Goal: Transaction & Acquisition: Purchase product/service

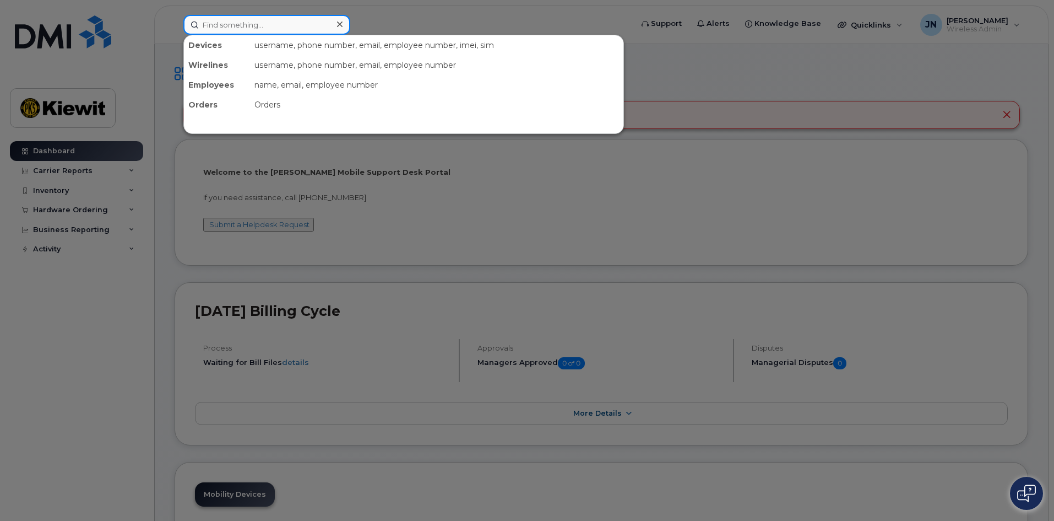
click at [251, 23] on input at bounding box center [266, 25] width 167 height 20
paste input "[PHONE_NUMBER]"
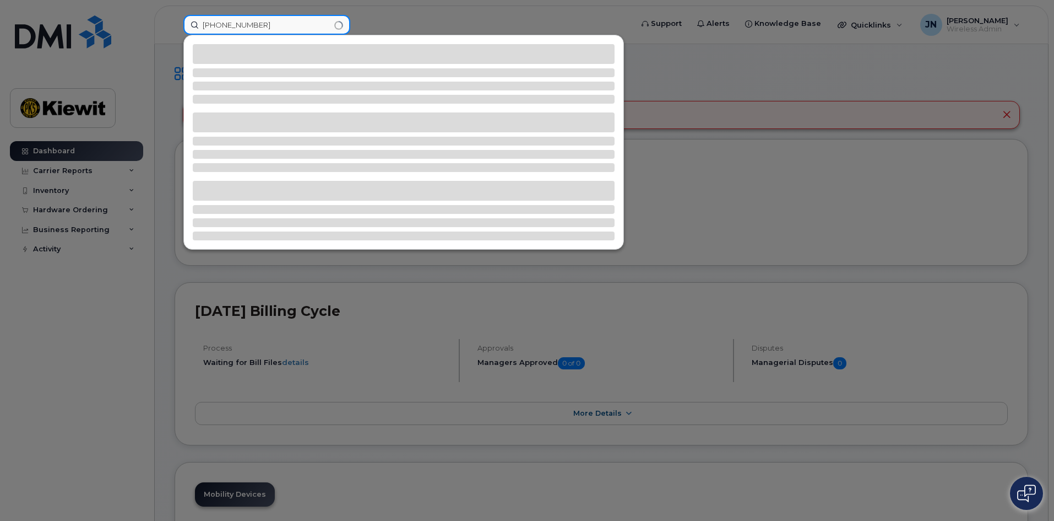
type input "201-744-0255"
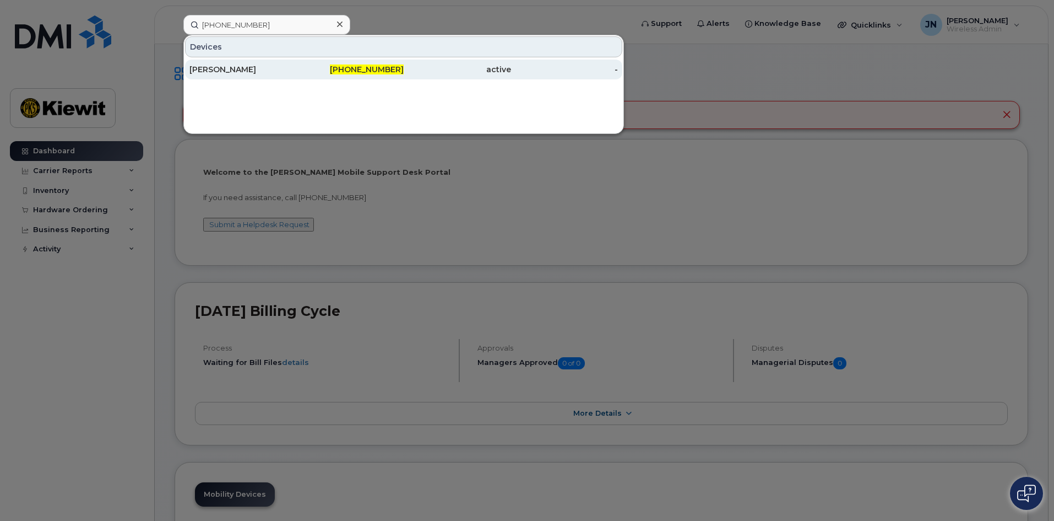
click at [324, 73] on div "201-744-0255" at bounding box center [350, 69] width 107 height 11
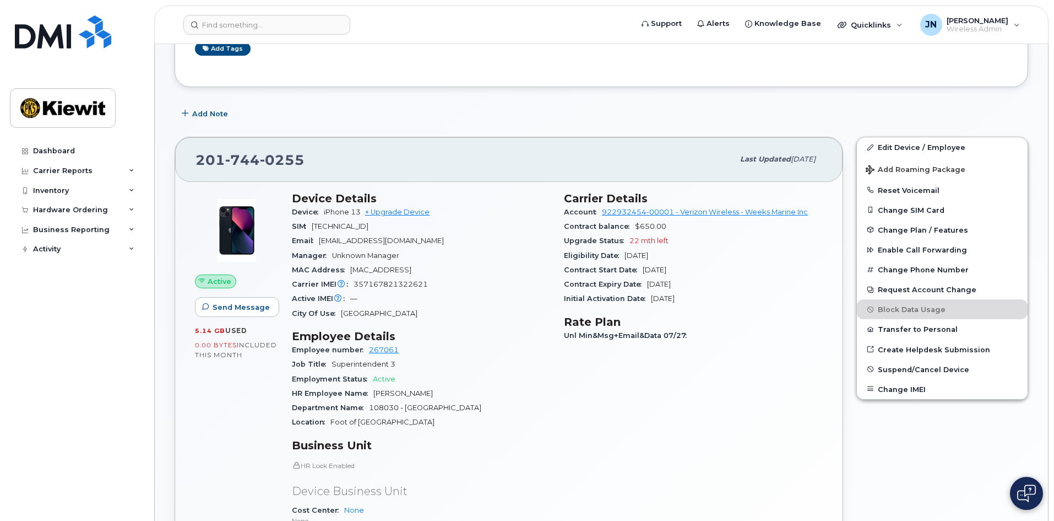
scroll to position [220, 0]
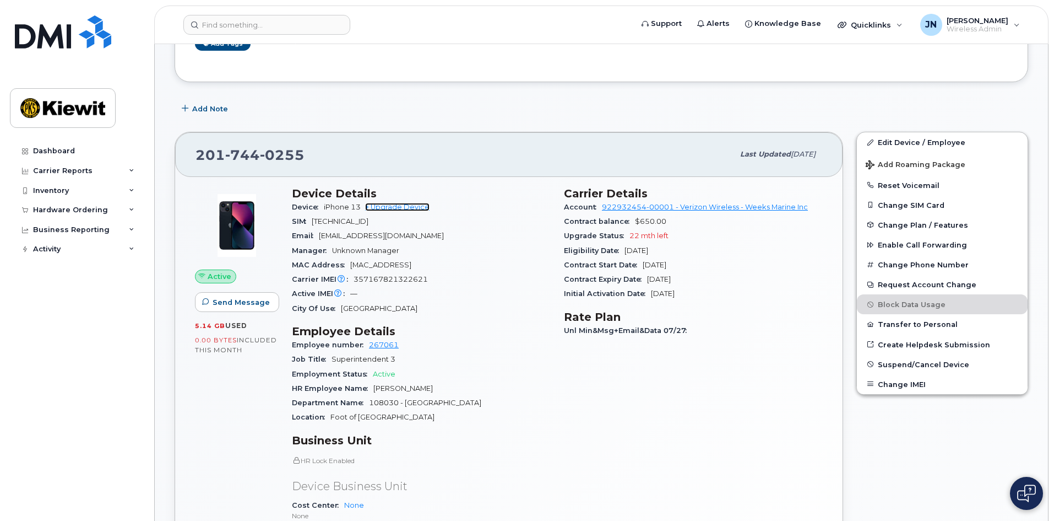
click at [394, 207] on link "+ Upgrade Device" at bounding box center [397, 207] width 64 height 8
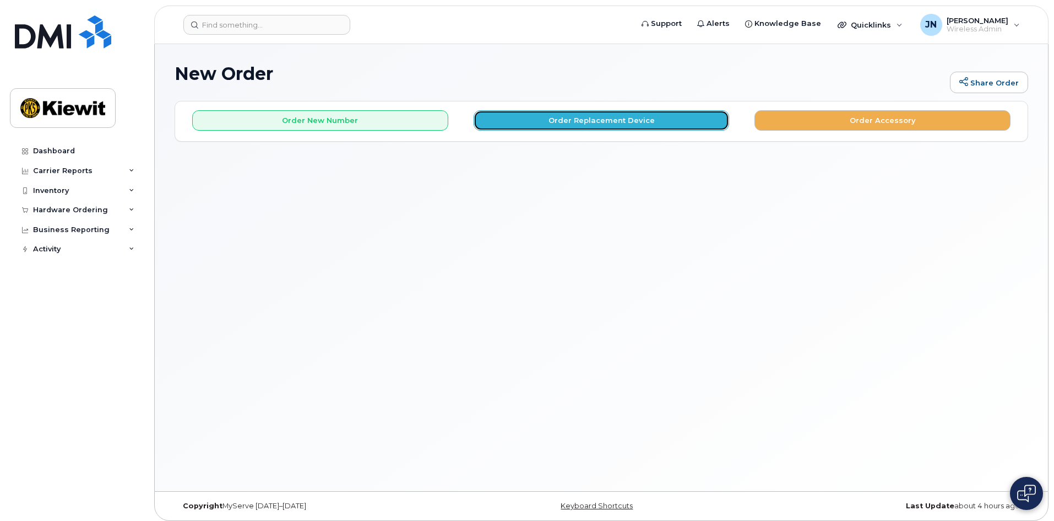
click at [632, 123] on button "Order Replacement Device" at bounding box center [602, 120] width 256 height 20
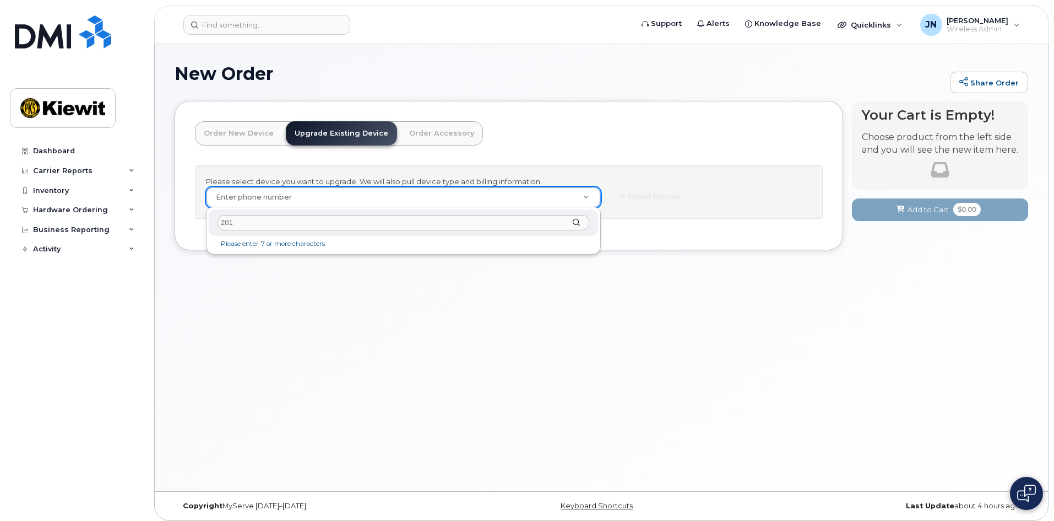
click at [315, 225] on input "201" at bounding box center [404, 223] width 372 height 16
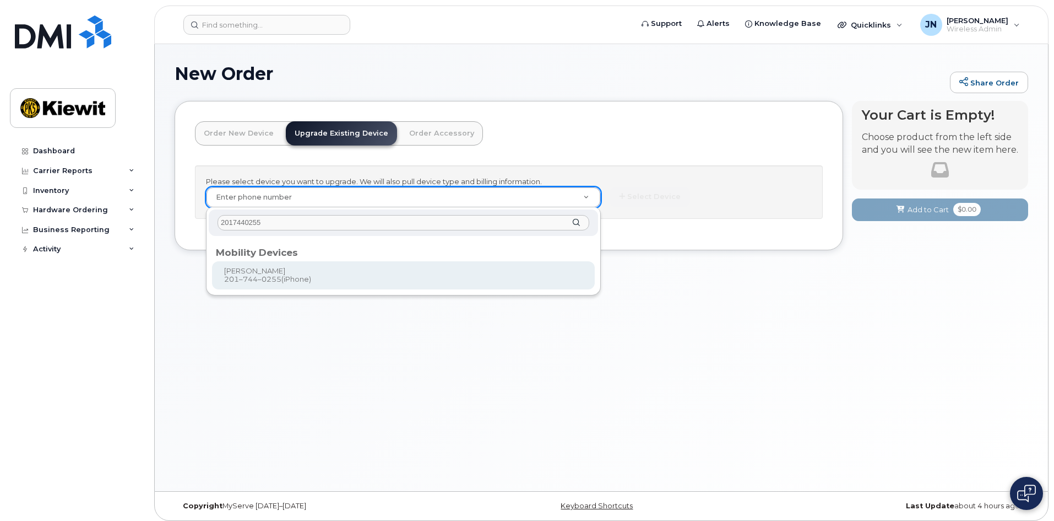
type input "2017440255"
type input "1035995"
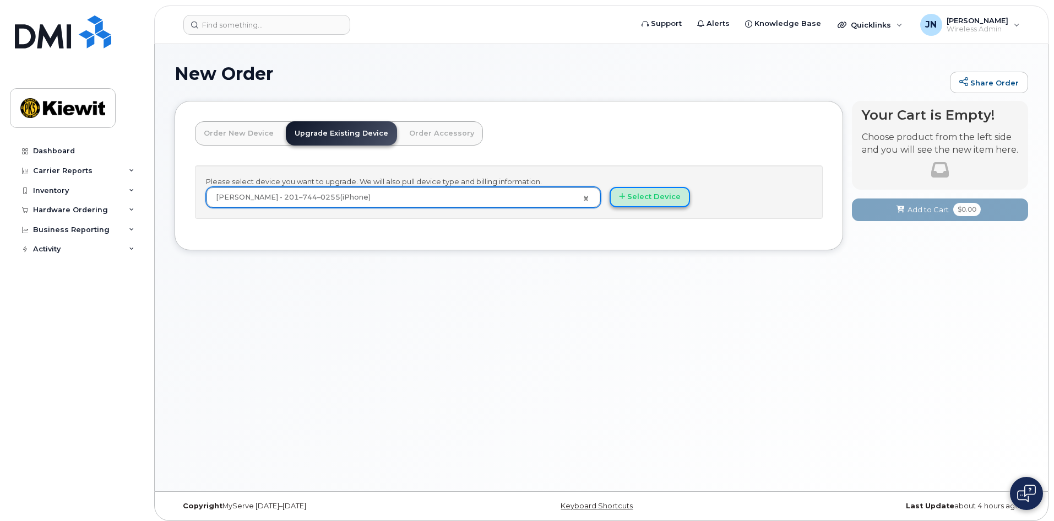
click at [647, 198] on button "Select Device" at bounding box center [650, 197] width 80 height 20
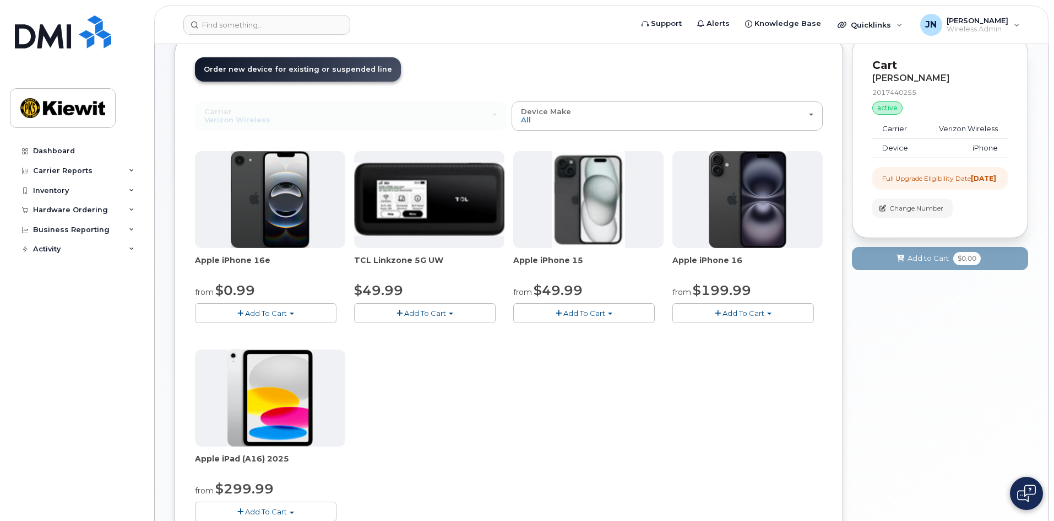
scroll to position [55, 0]
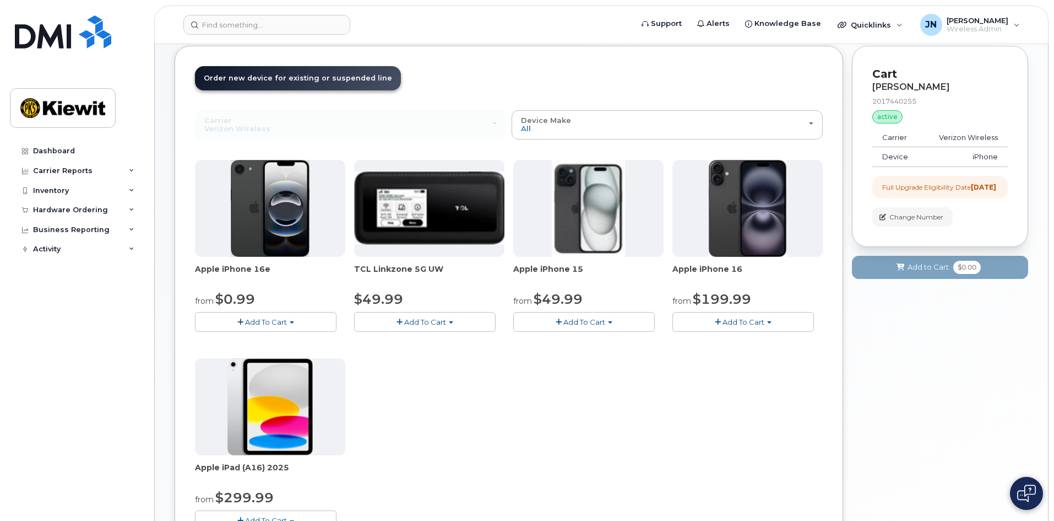
click at [631, 421] on div "Apple iPhone 16e from $0.99 Add To Cart $0.99 - 2 Year Upgrade (128GB) $599.99 …" at bounding box center [509, 354] width 628 height 388
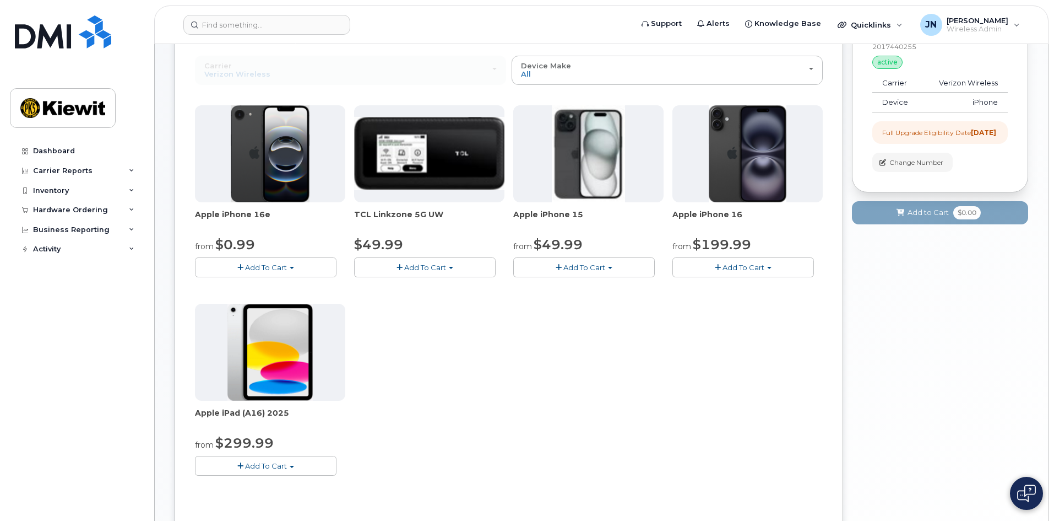
scroll to position [110, 0]
click at [580, 264] on span "Add To Cart" at bounding box center [585, 266] width 42 height 9
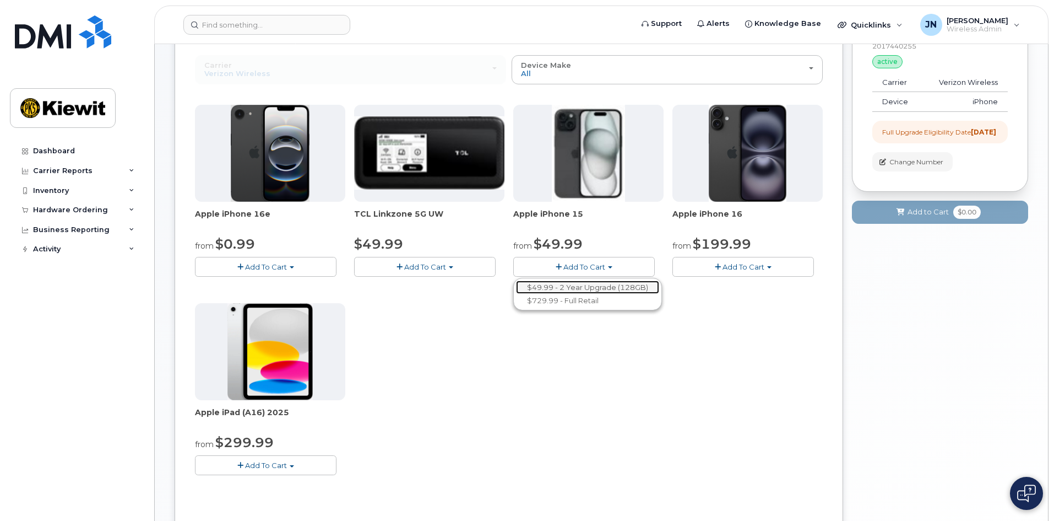
click at [586, 287] on link "$49.99 - 2 Year Upgrade (128GB)" at bounding box center [587, 287] width 143 height 14
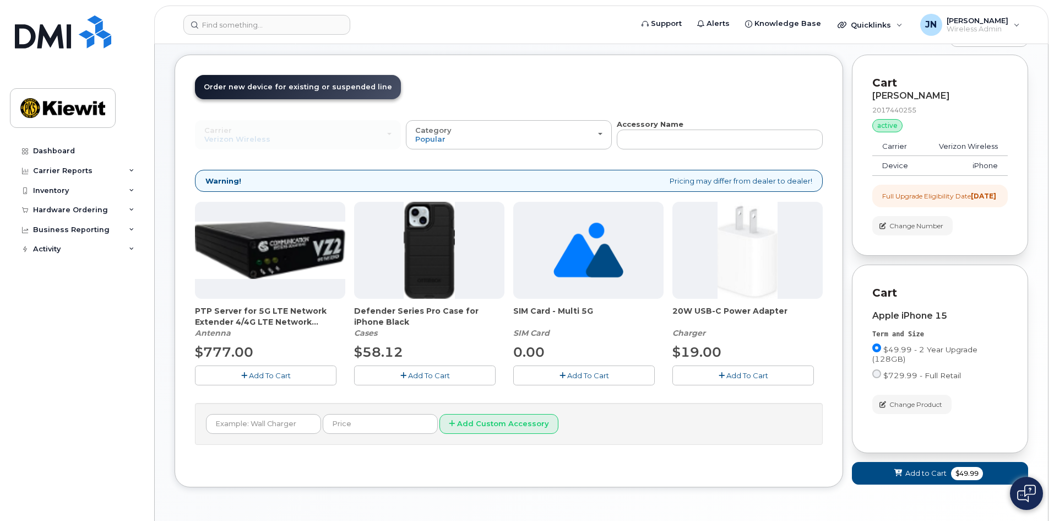
scroll to position [0, 0]
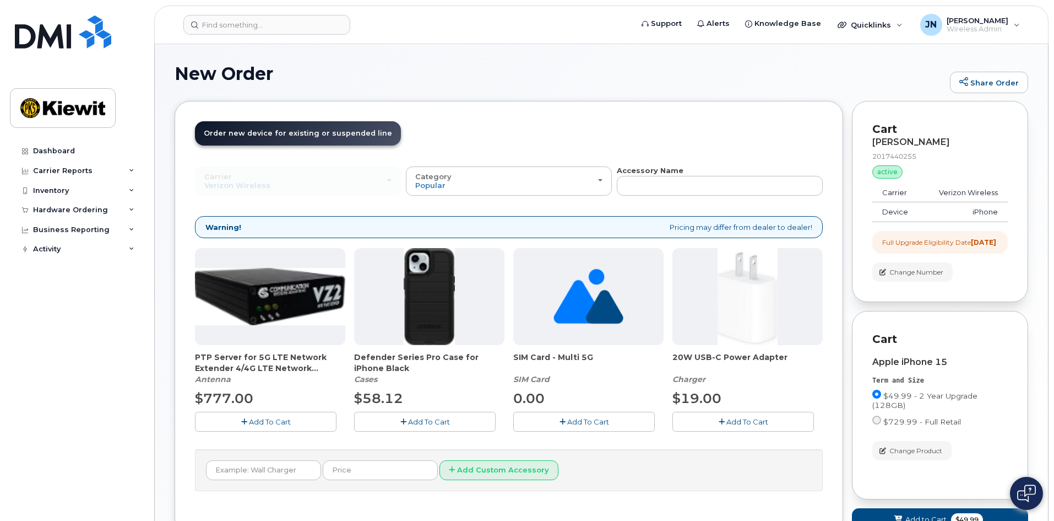
click at [457, 423] on button "Add To Cart" at bounding box center [425, 420] width 142 height 19
click at [740, 422] on span "Add To Cart" at bounding box center [748, 421] width 42 height 9
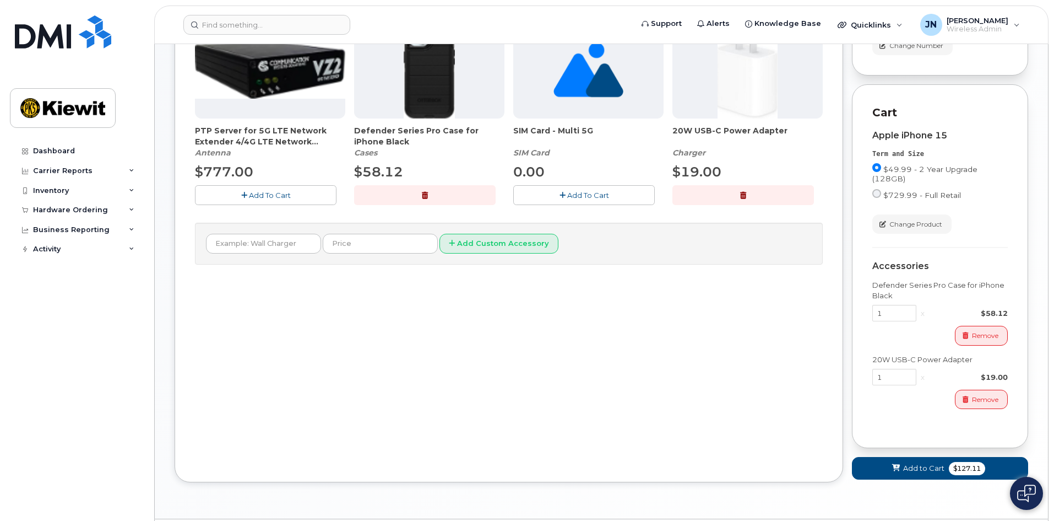
scroll to position [269, 0]
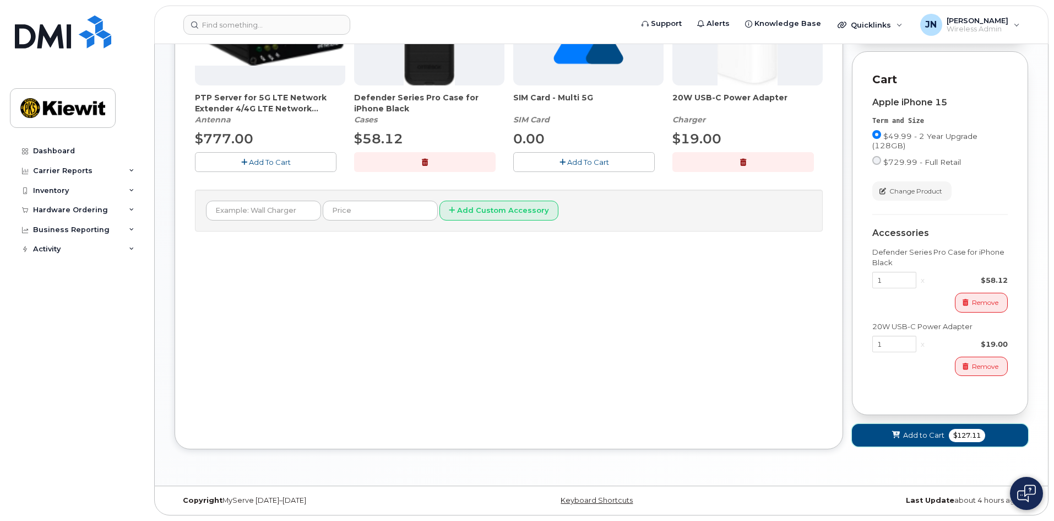
click at [913, 445] on button "Add to Cart $127.11" at bounding box center [940, 435] width 176 height 23
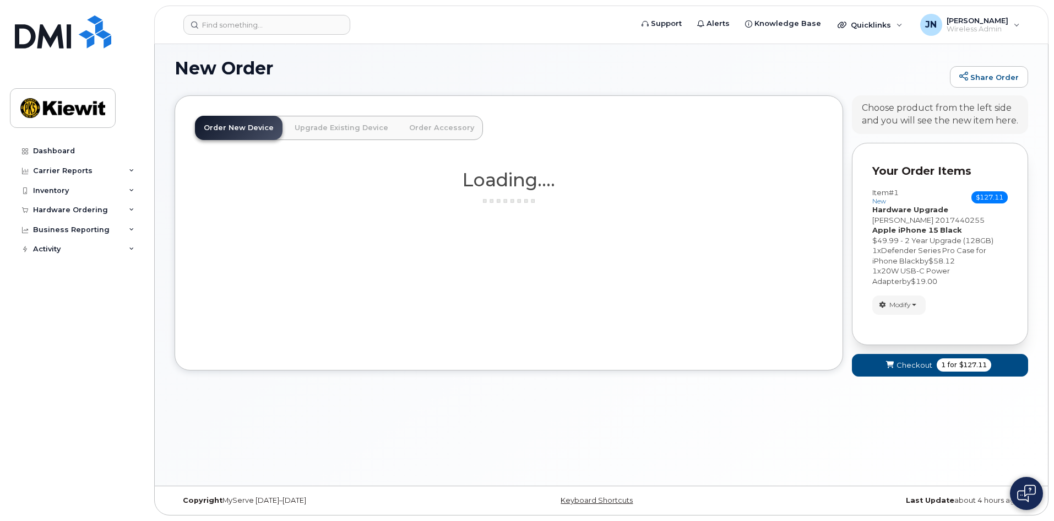
scroll to position [209, 0]
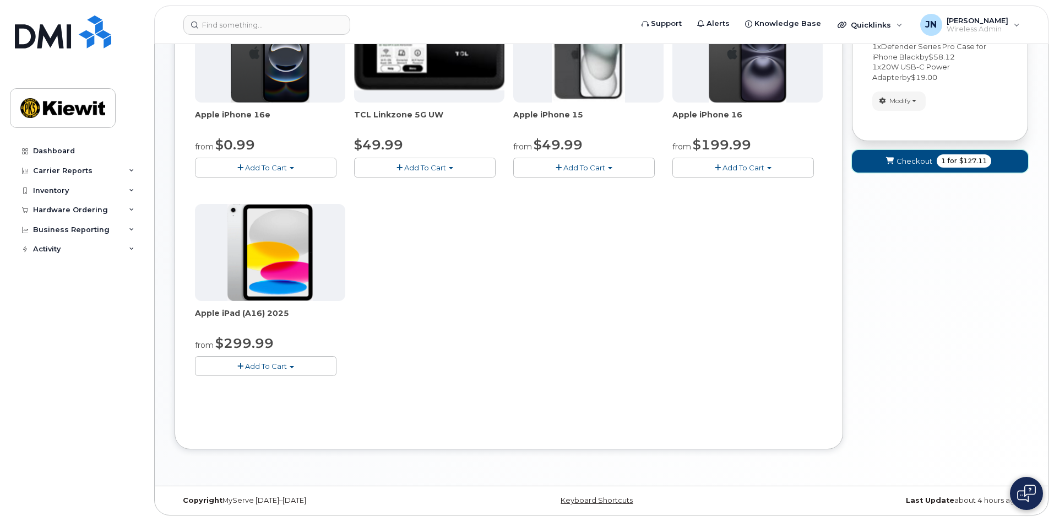
click at [914, 158] on span "Checkout" at bounding box center [915, 161] width 36 height 10
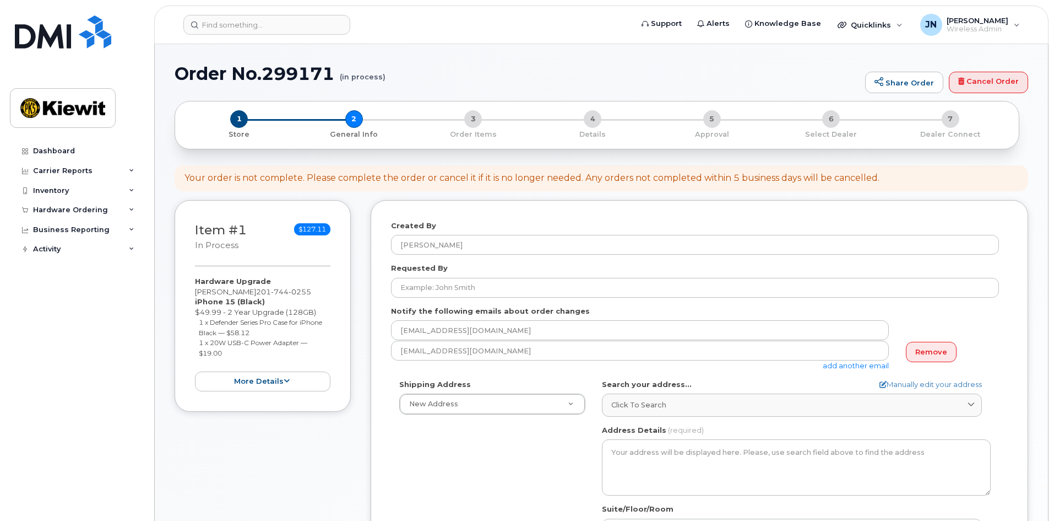
select select
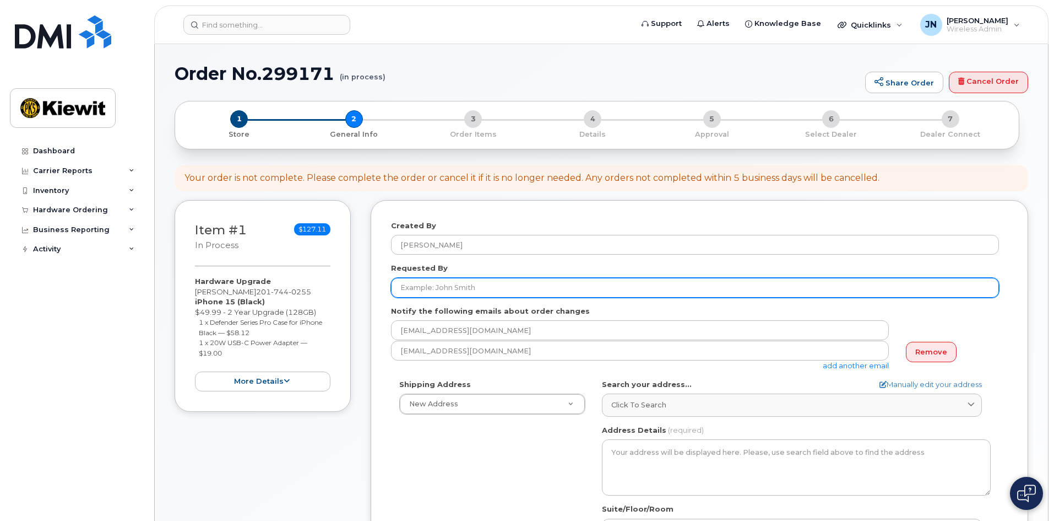
click at [498, 293] on input "Requested By" at bounding box center [695, 288] width 608 height 20
click at [501, 284] on input "Requested By" at bounding box center [695, 288] width 608 height 20
type input "j"
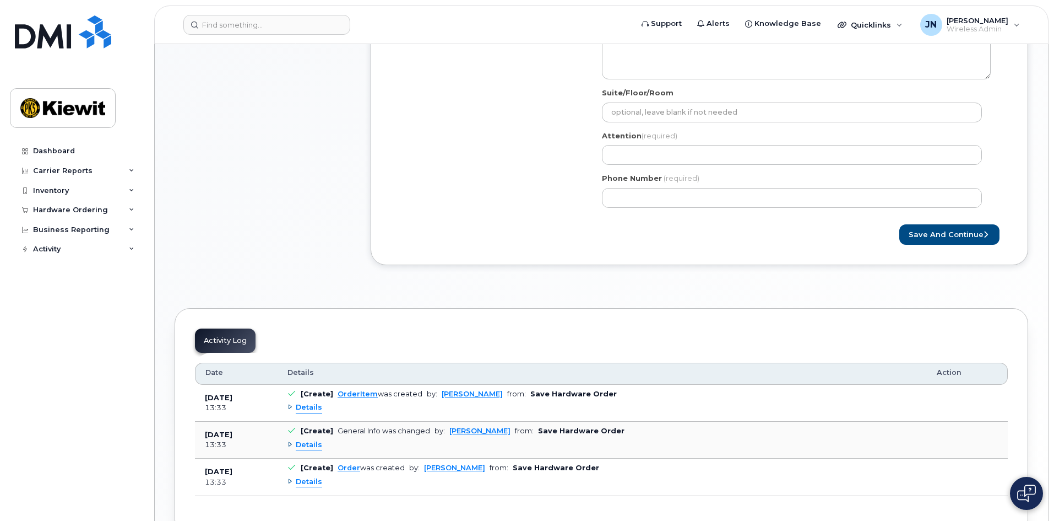
scroll to position [430, 0]
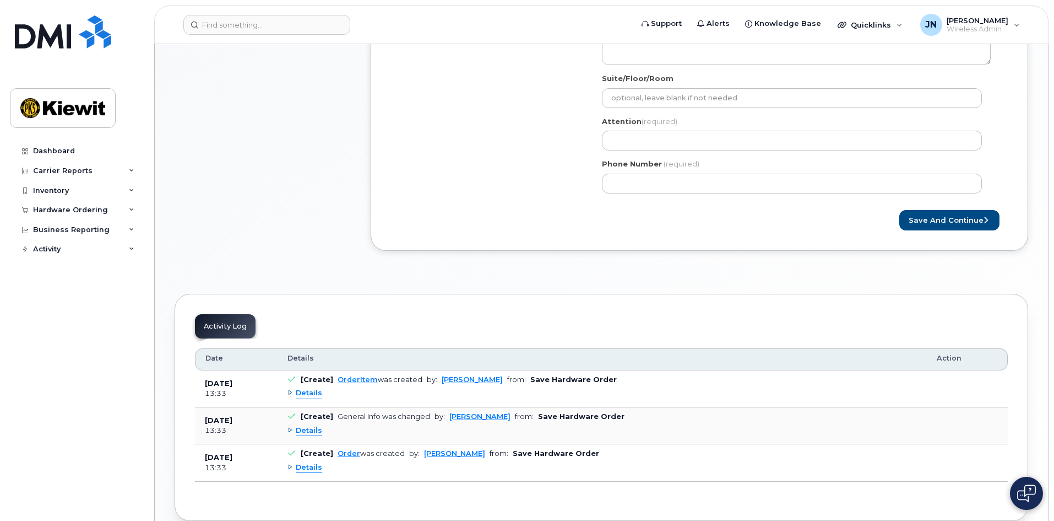
type input "joseph Samarelli"
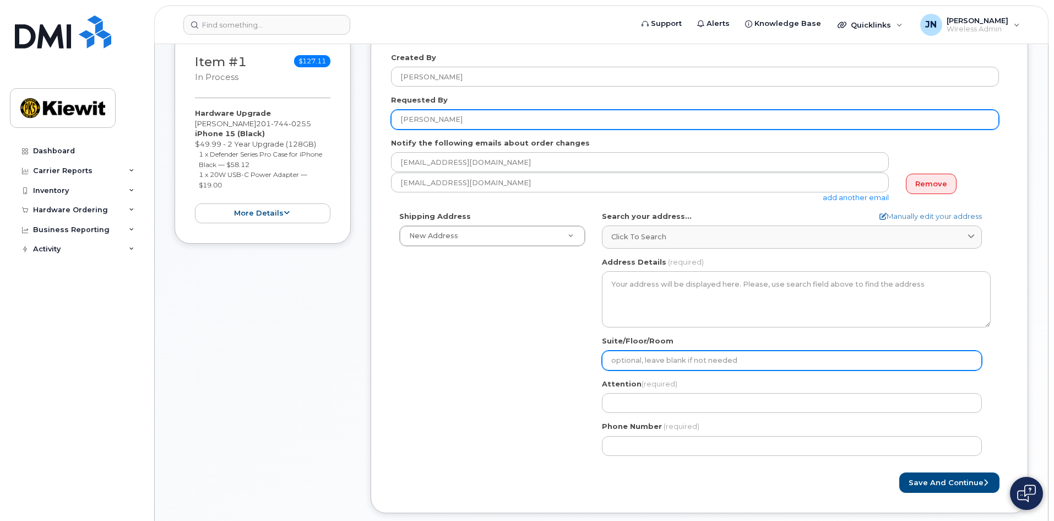
scroll to position [155, 0]
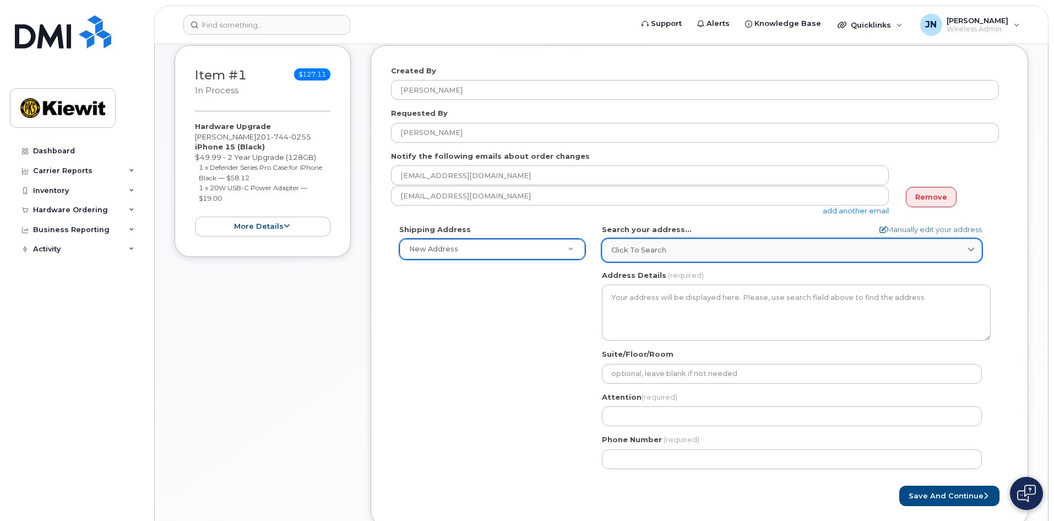
click at [694, 248] on div "Click to search" at bounding box center [791, 250] width 361 height 10
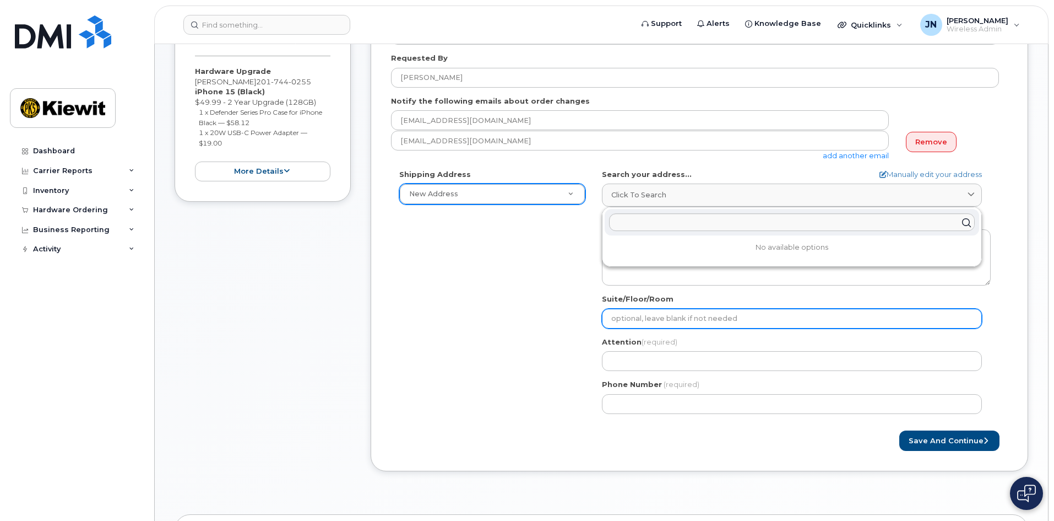
scroll to position [220, 0]
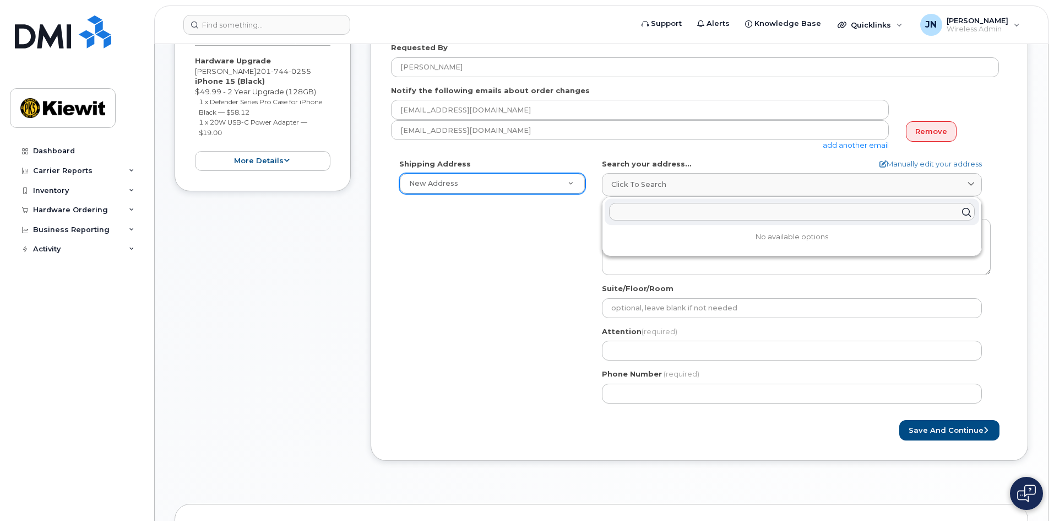
click at [760, 218] on input "text" at bounding box center [792, 212] width 366 height 18
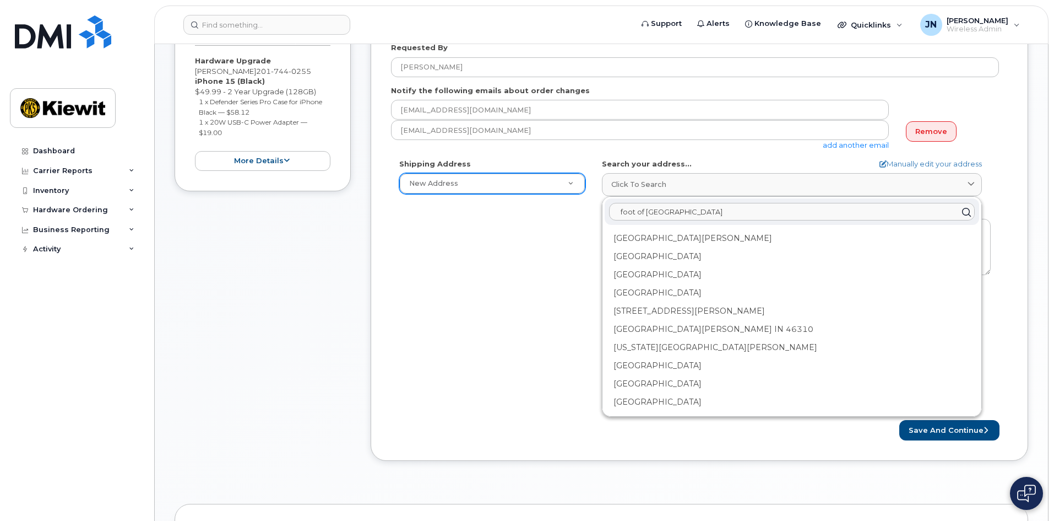
click at [732, 213] on input "foot of colony road" at bounding box center [792, 212] width 366 height 18
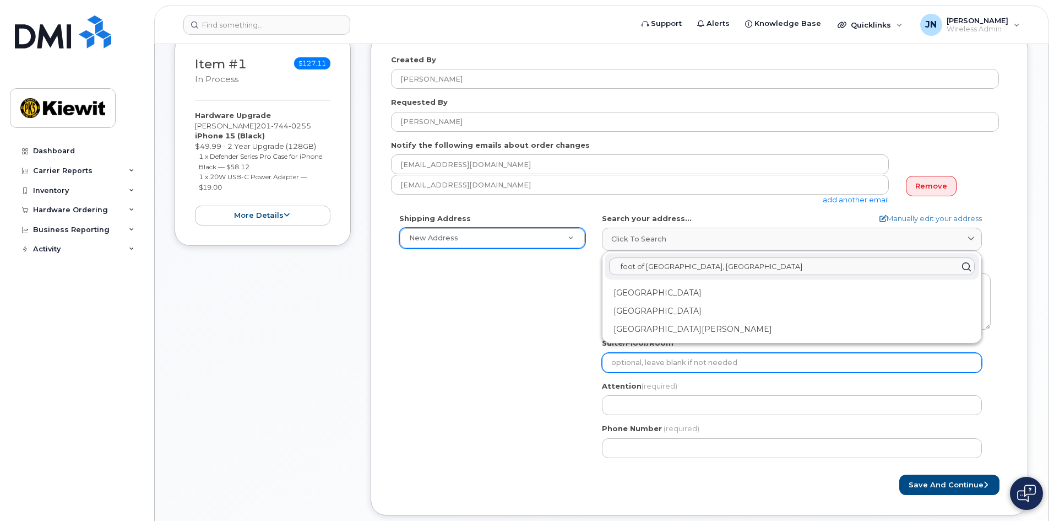
scroll to position [165, 0]
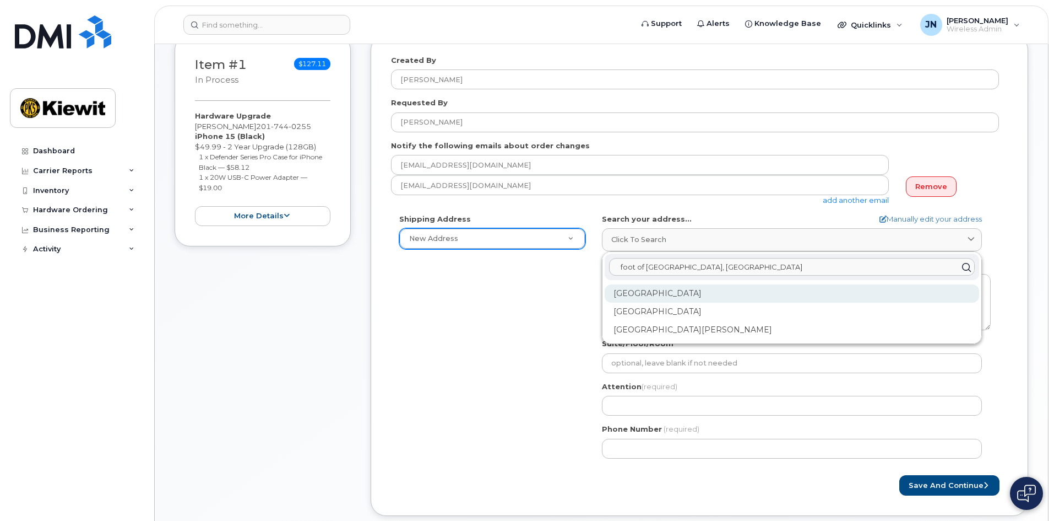
type input "foot of colony road, jersey"
click at [734, 290] on div "Colony Rd Jersey City NJ 07305" at bounding box center [792, 293] width 375 height 18
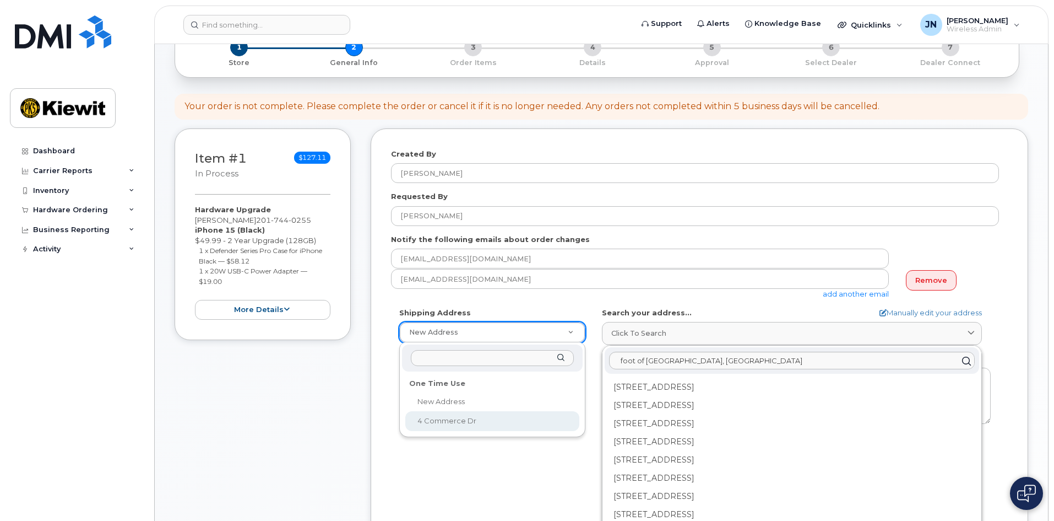
scroll to position [220, 0]
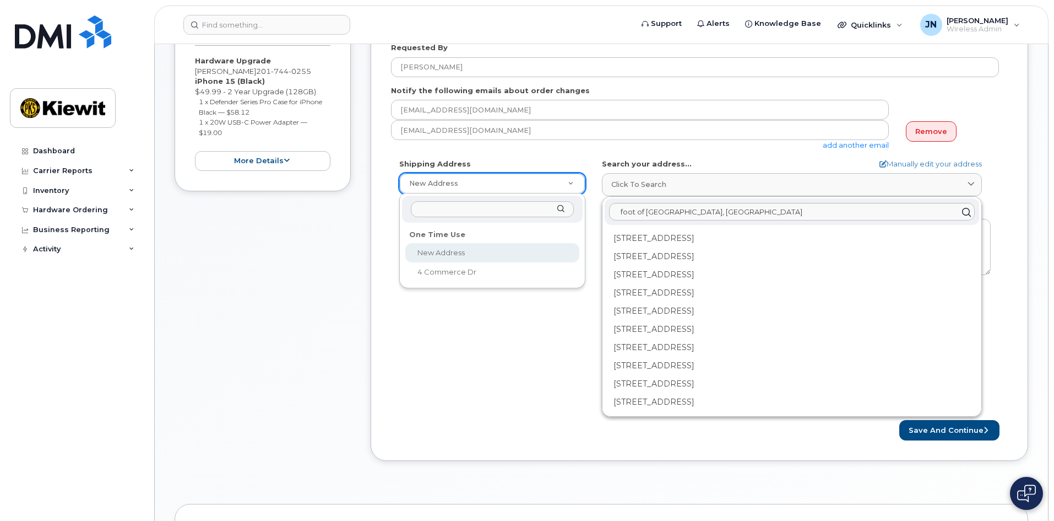
select select
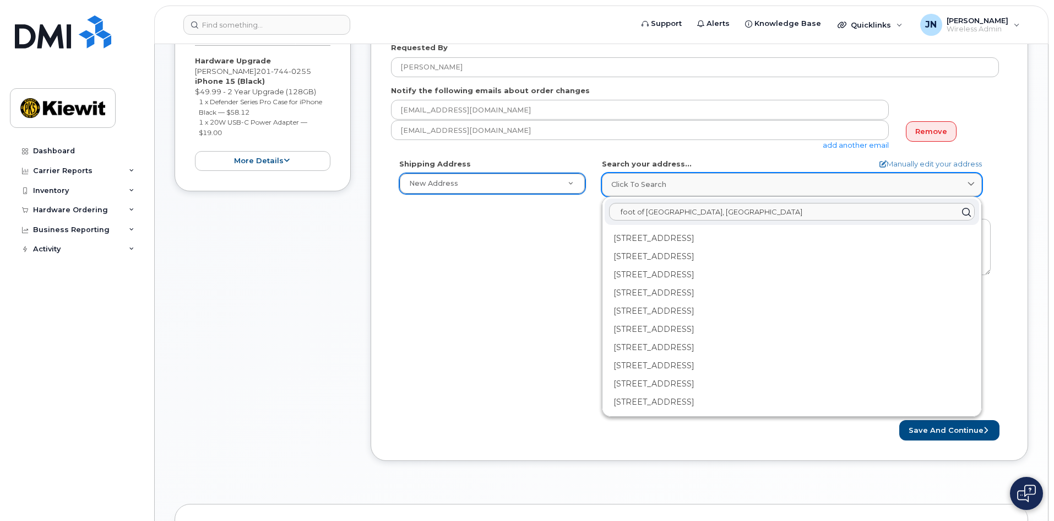
click at [971, 181] on icon at bounding box center [971, 184] width 7 height 7
click at [993, 214] on div "AB Search your address... Manually edit your address Click to search foot of co…" at bounding box center [796, 285] width 405 height 253
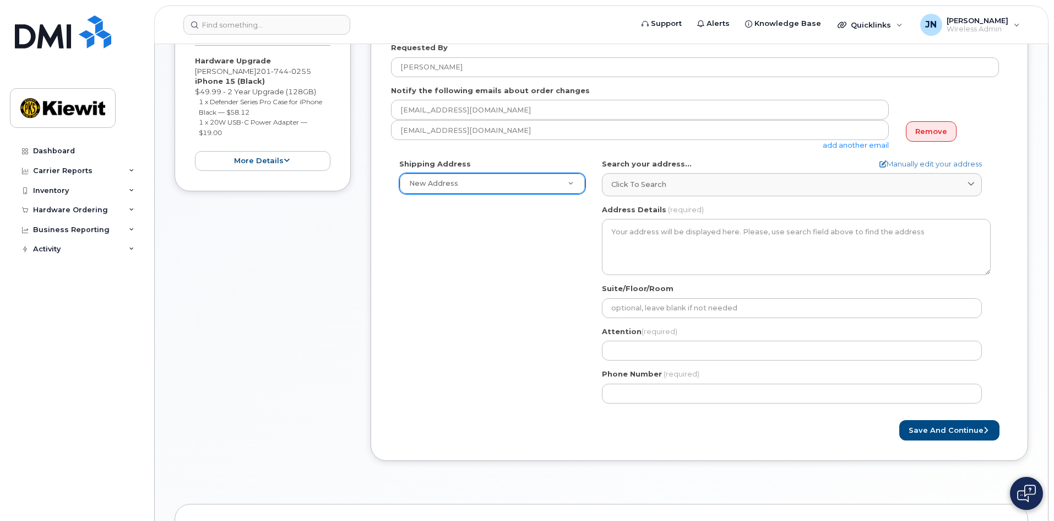
drag, startPoint x: 691, startPoint y: 180, endPoint x: 533, endPoint y: 181, distance: 158.1
click at [533, 181] on div "Shipping Address New Address New Address 4 Commerce Dr AB Search your address..…" at bounding box center [695, 285] width 608 height 253
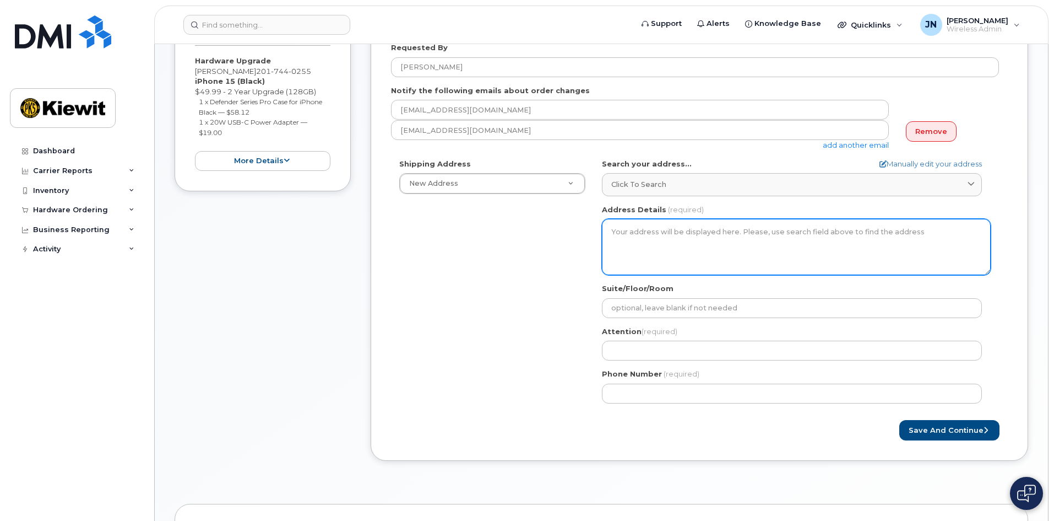
click at [681, 229] on textarea "Address Details" at bounding box center [796, 247] width 389 height 56
click at [724, 250] on textarea "Address Details" at bounding box center [796, 247] width 389 height 56
click at [721, 237] on textarea "Address Details" at bounding box center [796, 247] width 389 height 56
click at [721, 236] on textarea "Address Details" at bounding box center [796, 247] width 389 height 56
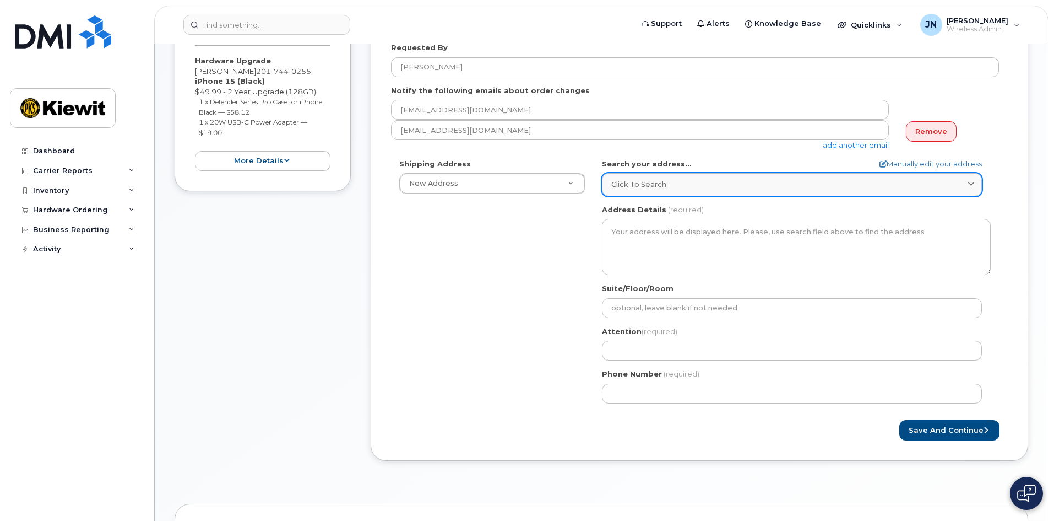
click at [670, 194] on link "Click to search" at bounding box center [792, 184] width 380 height 23
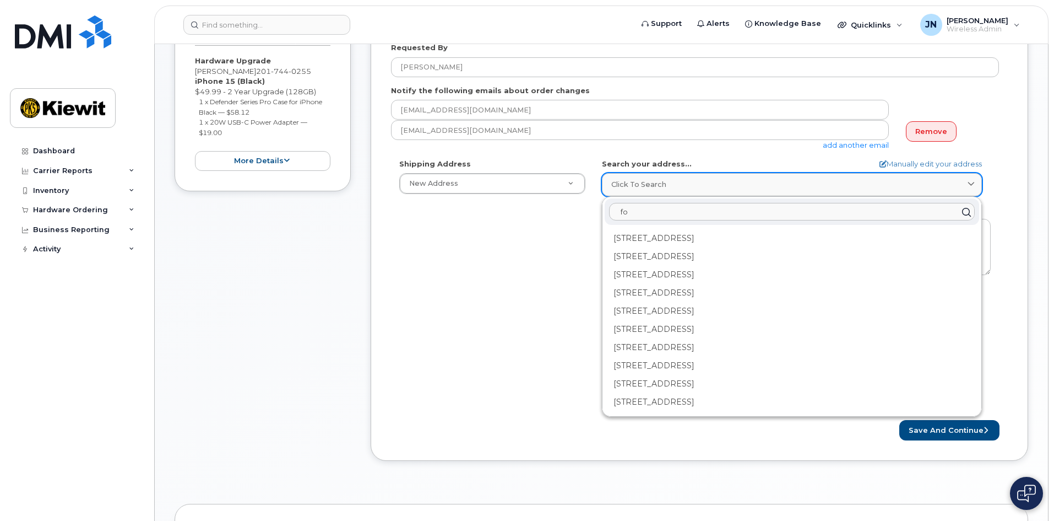
type input "f"
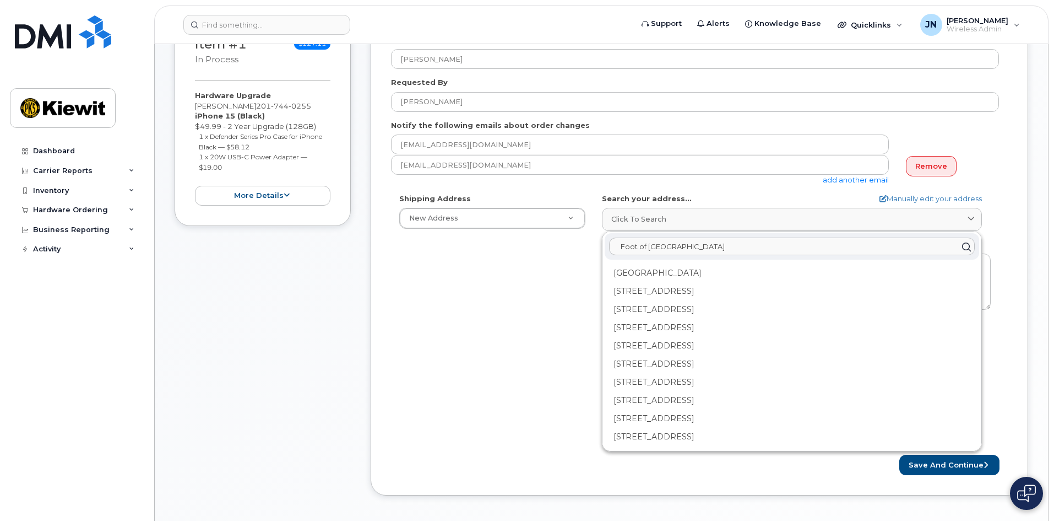
scroll to position [165, 0]
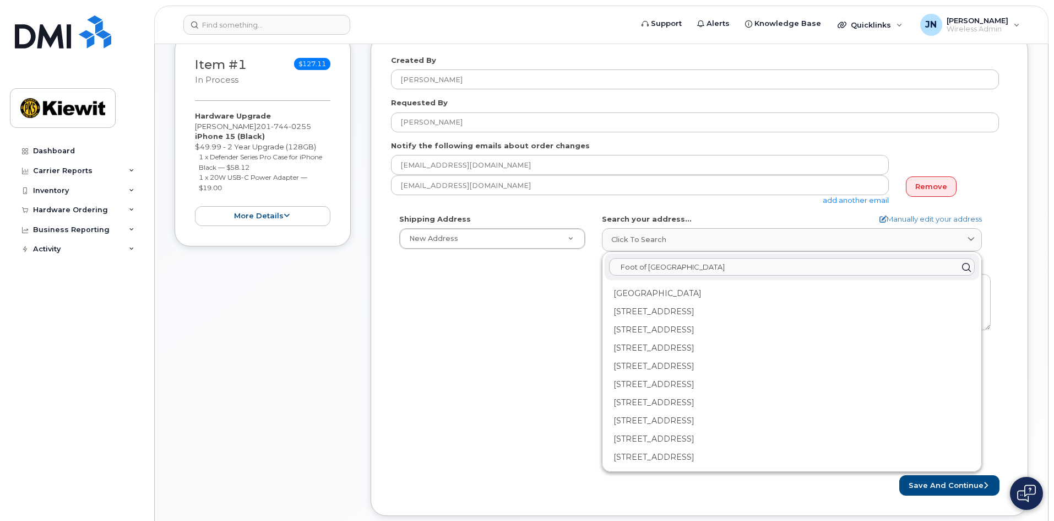
type input "Foot of colony Rd, Jersey city, NJ, 07305"
click at [524, 295] on div "Shipping Address New Address New Address 4 Commerce Dr AB Search your address..…" at bounding box center [695, 340] width 608 height 253
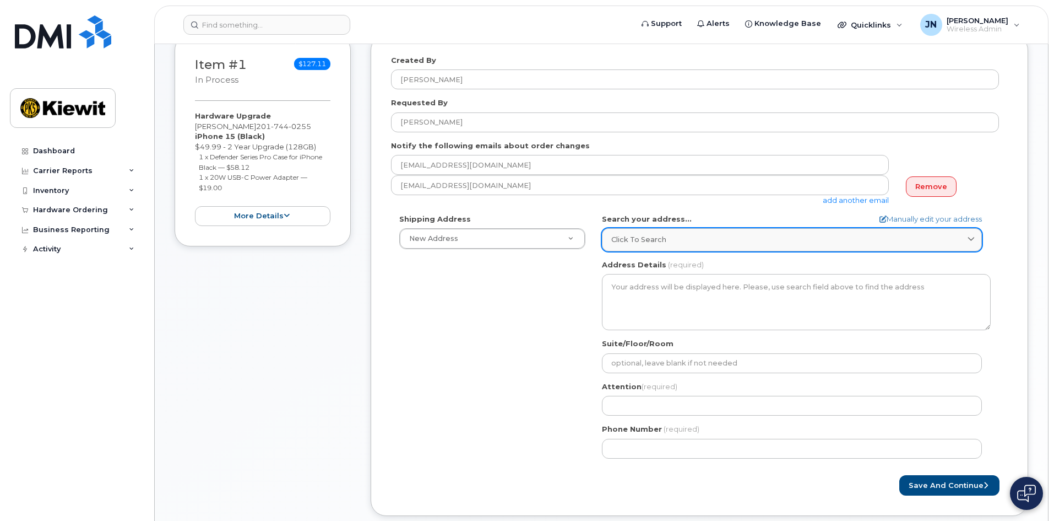
click at [691, 237] on div "Click to search" at bounding box center [791, 239] width 361 height 10
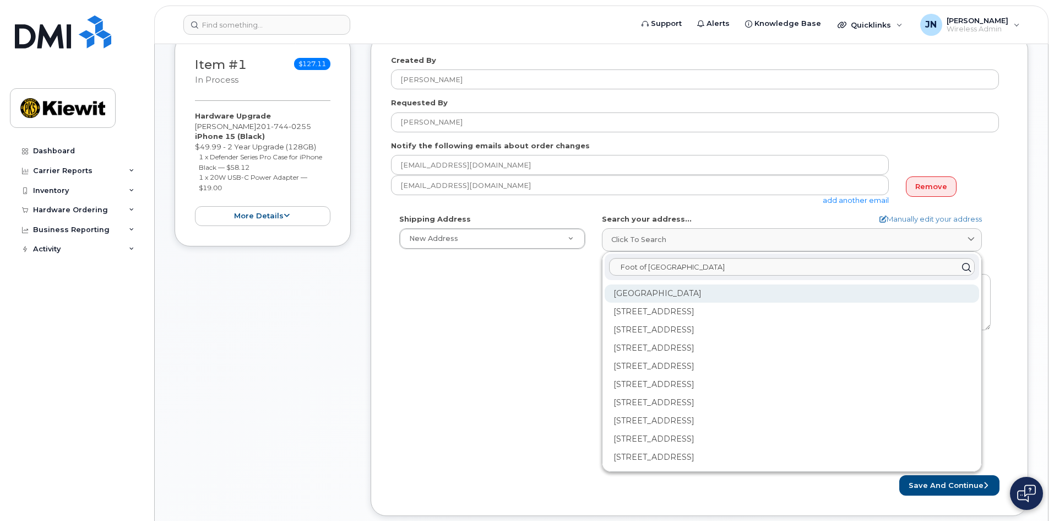
click at [722, 296] on div "Colony Rd Jersey City NJ 07305" at bounding box center [792, 293] width 375 height 18
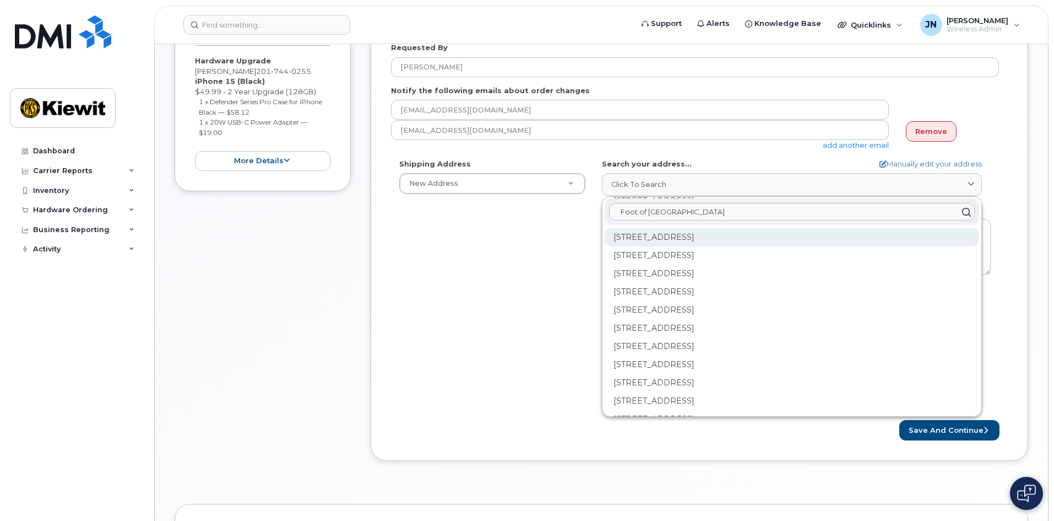
scroll to position [0, 0]
drag, startPoint x: 598, startPoint y: 265, endPoint x: 587, endPoint y: 266, distance: 11.0
click at [598, 266] on div "AB Search your address... Manually edit your address Click to search Foot of co…" at bounding box center [796, 285] width 405 height 253
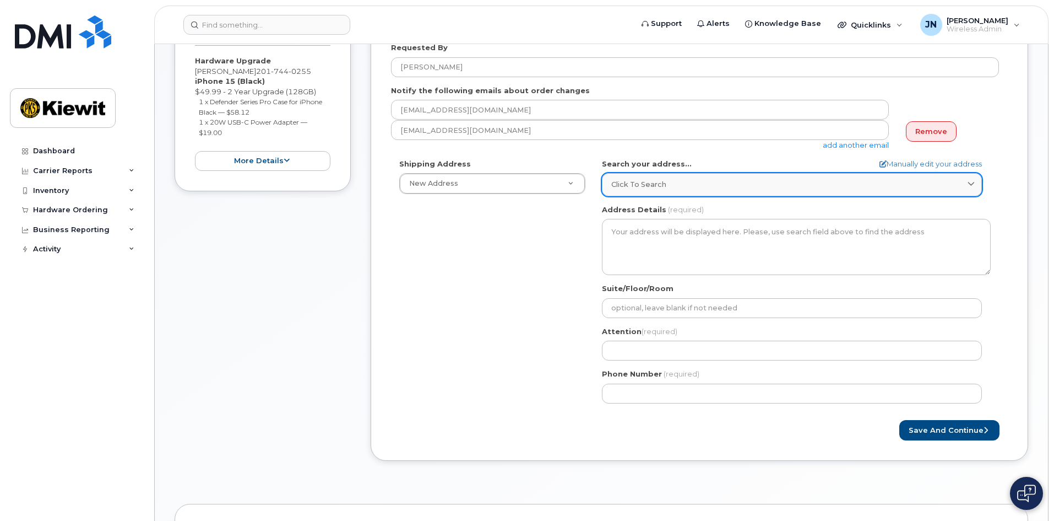
click at [699, 182] on div "Click to search" at bounding box center [791, 184] width 361 height 10
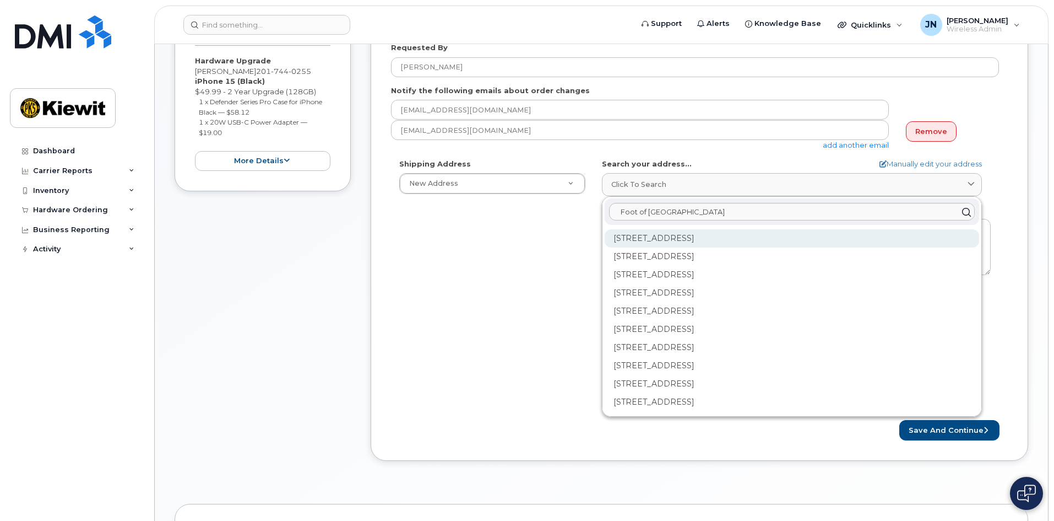
click at [695, 241] on div "1 Colony Rd Jersey City NJ 07305-4501" at bounding box center [792, 238] width 375 height 18
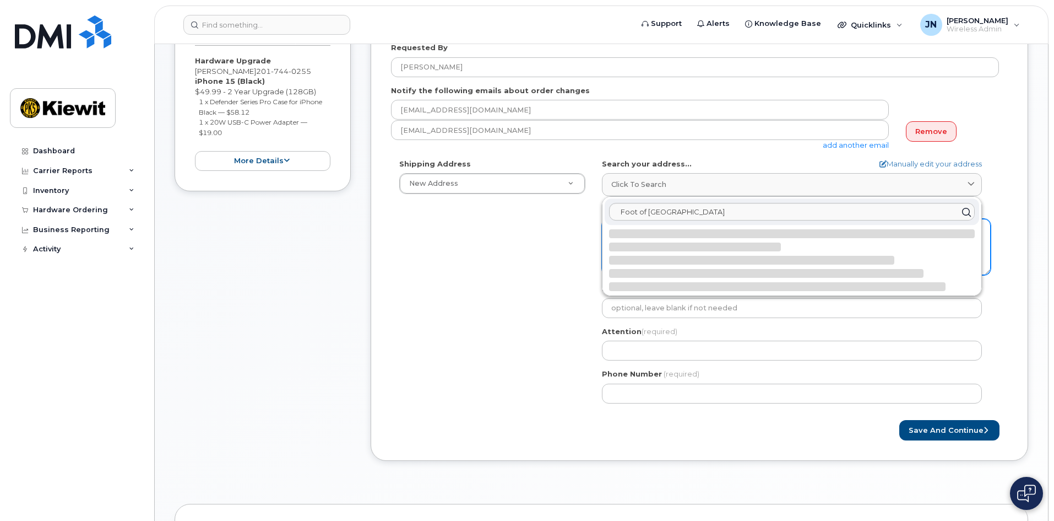
select select
type textarea "1 Colony Rd JERSEY CITY NJ 07305-4501 UNITED STATES"
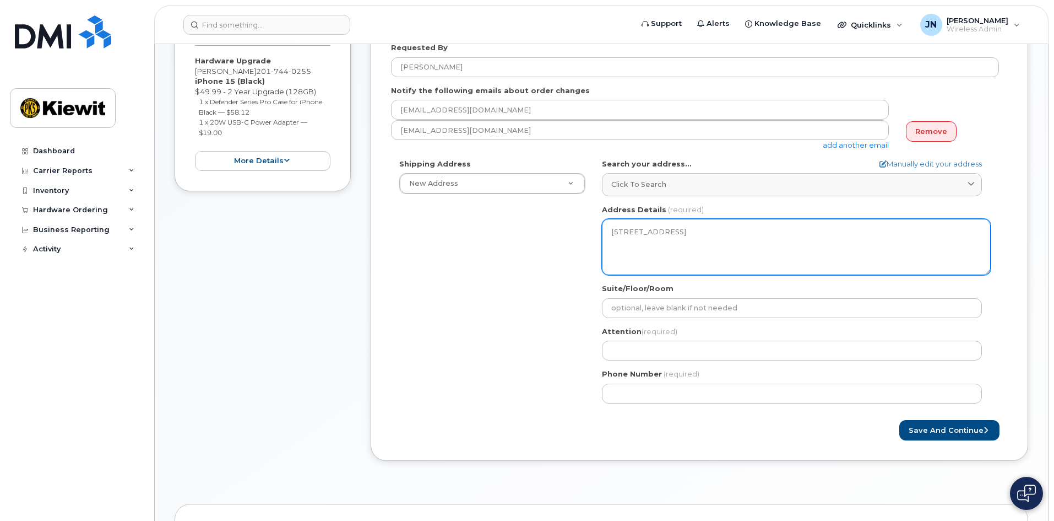
click at [620, 230] on textarea "1 Colony Rd JERSEY CITY NJ 07305-4501 UNITED STATES" at bounding box center [796, 247] width 389 height 56
click at [617, 234] on textarea "1 Colony Rd JERSEY CITY NJ 07305-4501 UNITED STATES" at bounding box center [796, 247] width 389 height 56
drag, startPoint x: 690, startPoint y: 231, endPoint x: 584, endPoint y: 230, distance: 105.8
click at [583, 230] on div "Shipping Address New Address New Address 4 Commerce Dr NJ Jersey City Search yo…" at bounding box center [695, 285] width 608 height 253
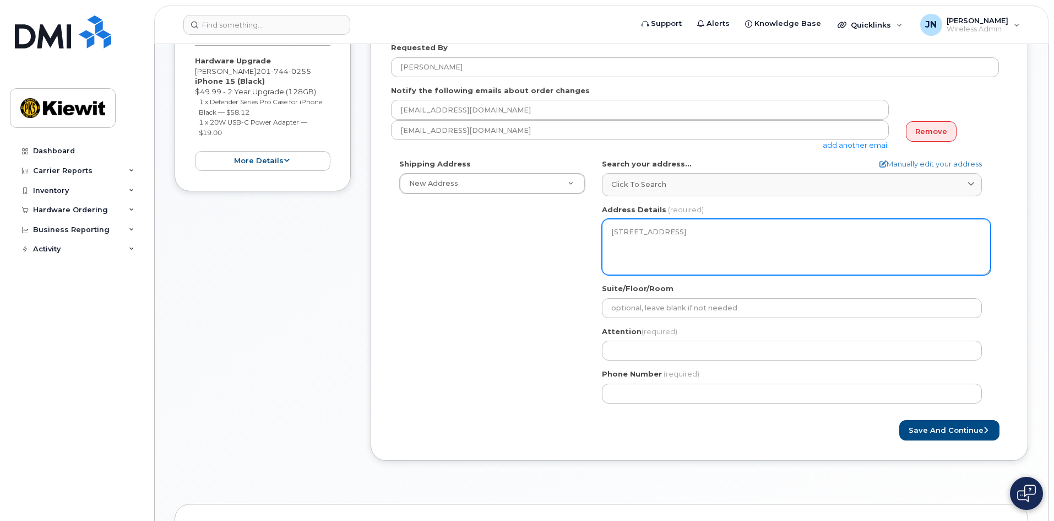
click at [683, 226] on textarea "1 Colony Rd JERSEY CITY NJ 07305-4501 UNITED STATES" at bounding box center [796, 247] width 389 height 56
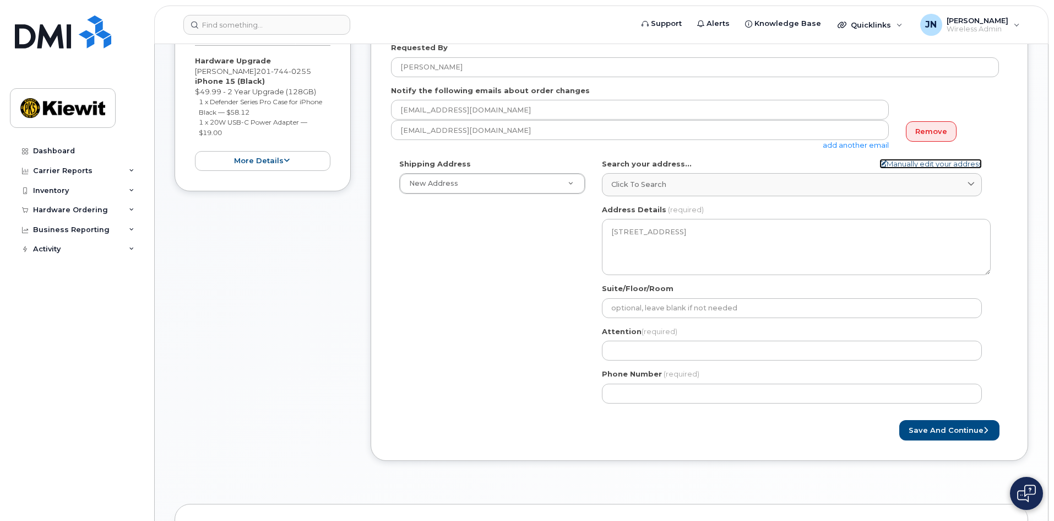
click at [910, 164] on link "Manually edit your address" at bounding box center [931, 164] width 102 height 10
select select
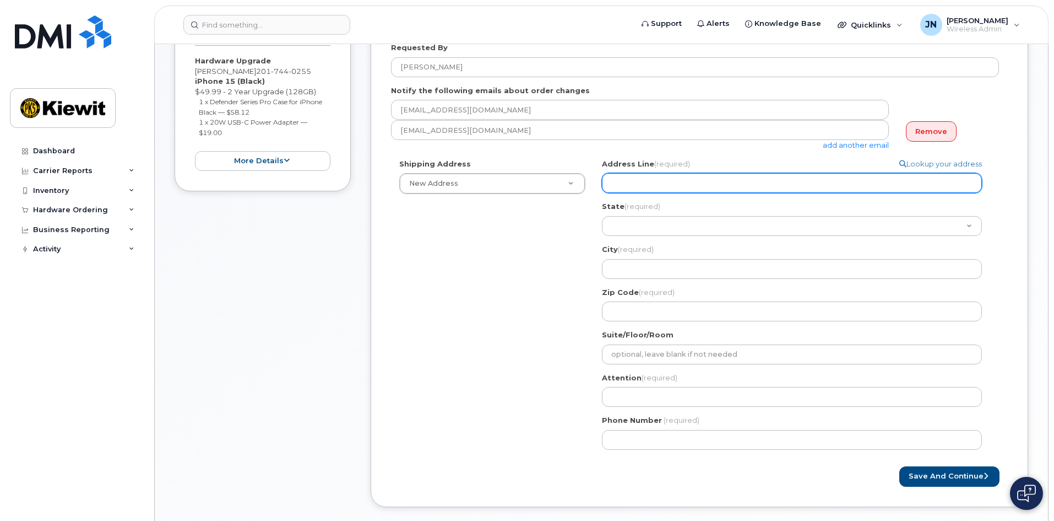
click at [657, 176] on input "Address Line (required)" at bounding box center [792, 183] width 380 height 20
select select
type input "F"
select select
type input "Fo"
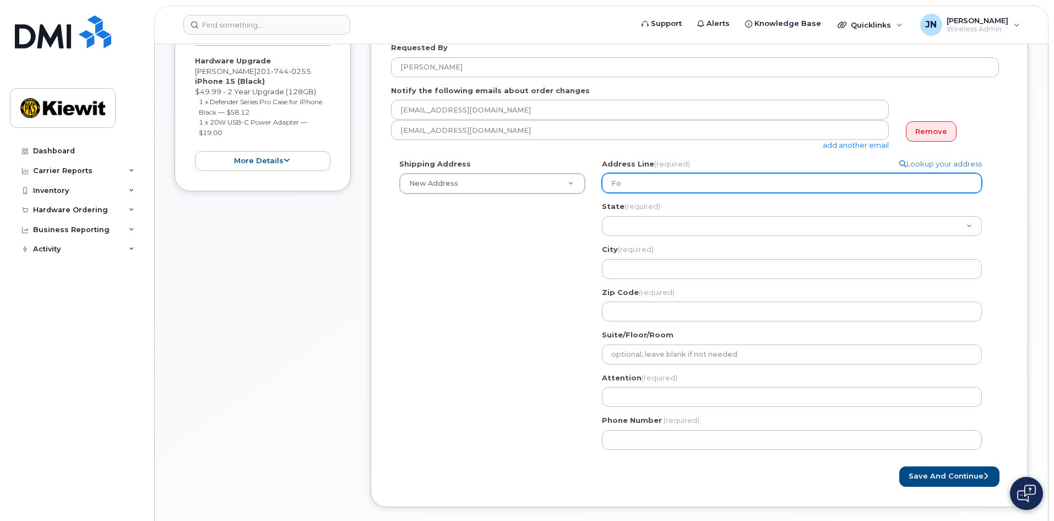
select select
type input "Foo"
select select
type input "Foot"
select select
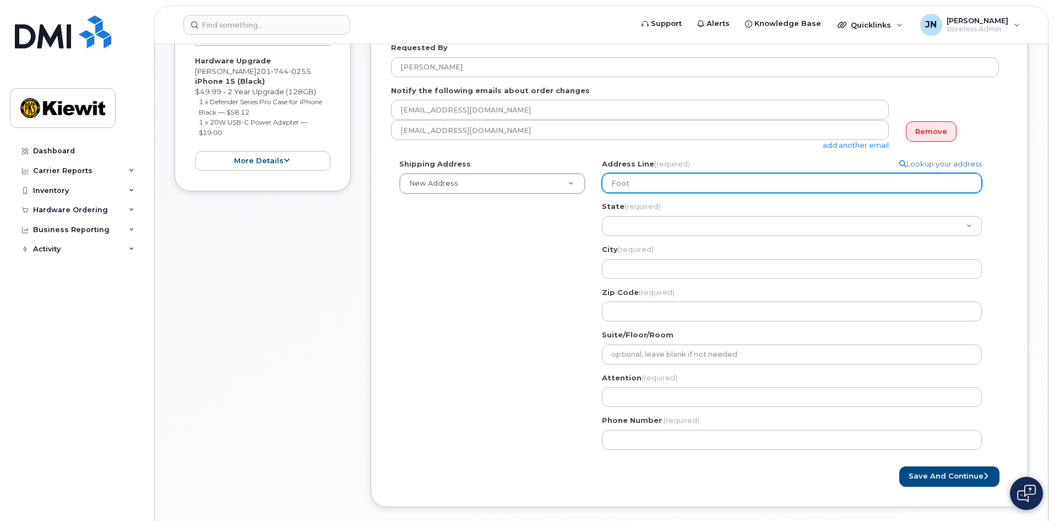
type input "Foot o"
select select
type input "Foot of"
select select
type input "Foot of c"
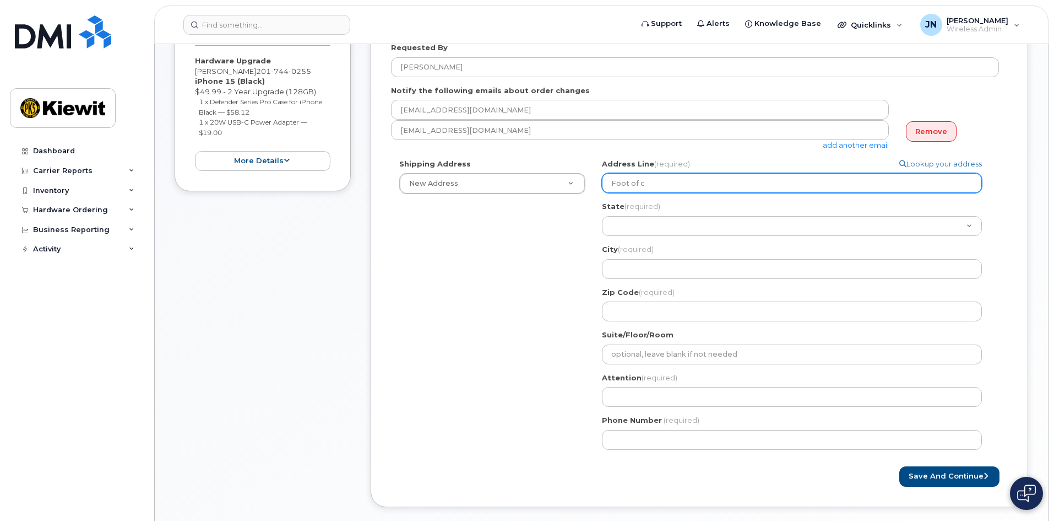
select select
type input "Foot of co"
select select
type input "Foot of col"
select select
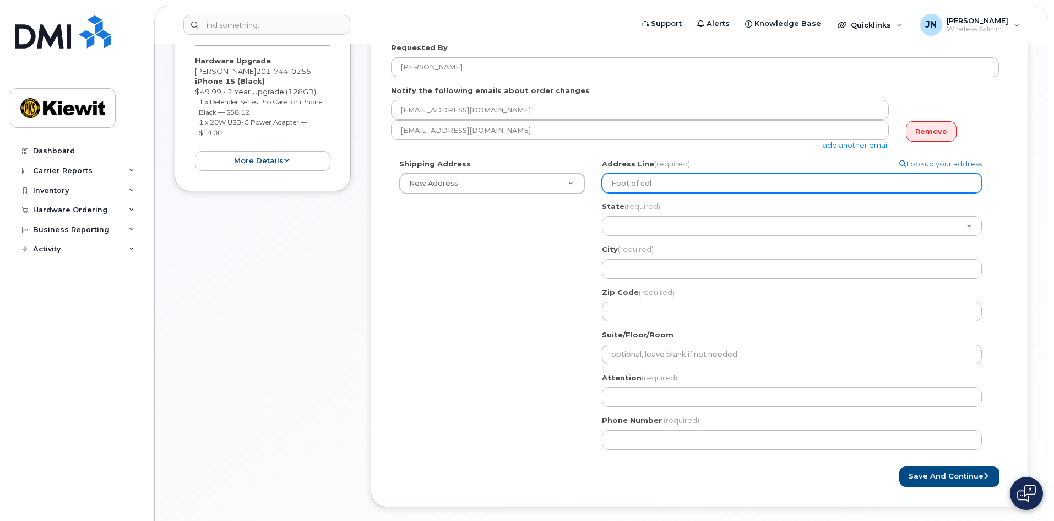
type input "Foot of colo"
select select
type input "Foot of colon"
select select
type input "Foot of colony"
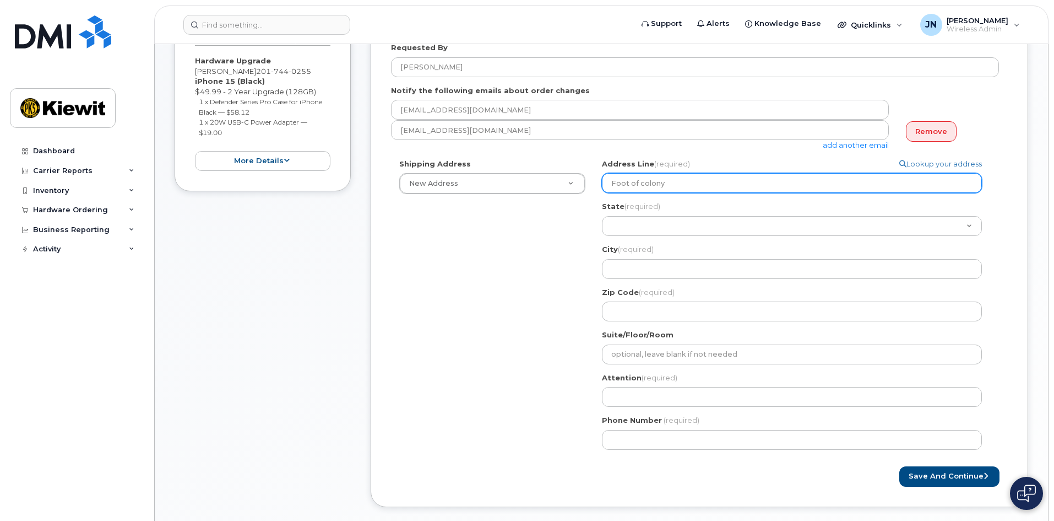
select select
type input "Foot of colony r"
select select
type input "Foot of colony rd"
select select
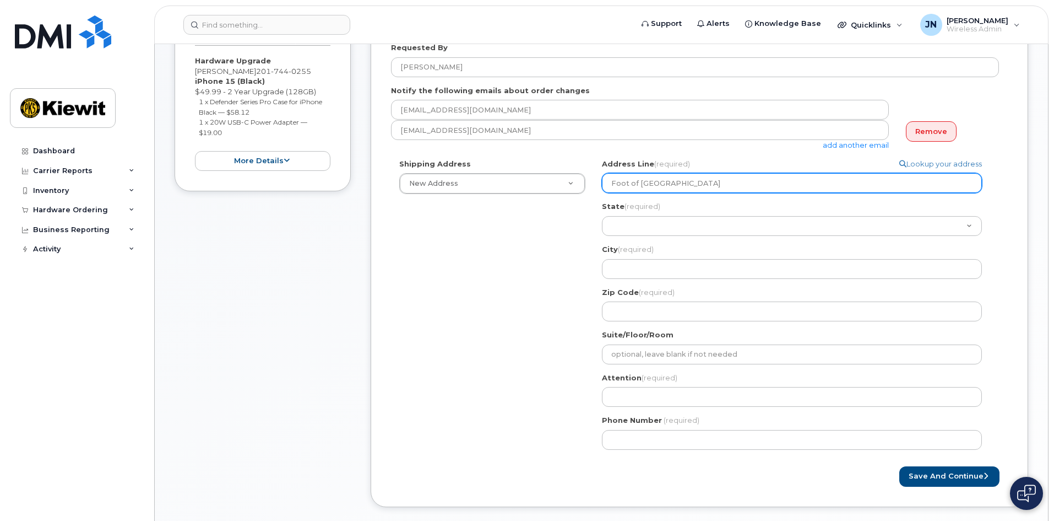
type input "Foot of colony rd,"
select select
type input "Foot of colony rd"
select select
type input "Foot of colony r"
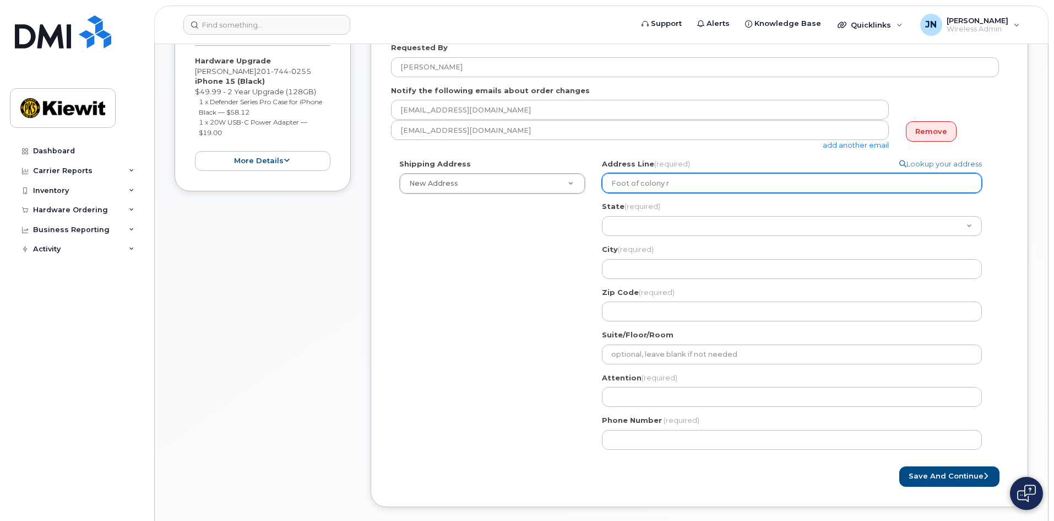
select select
type input "Foot of colony"
select select
type input "Foot of colon"
select select
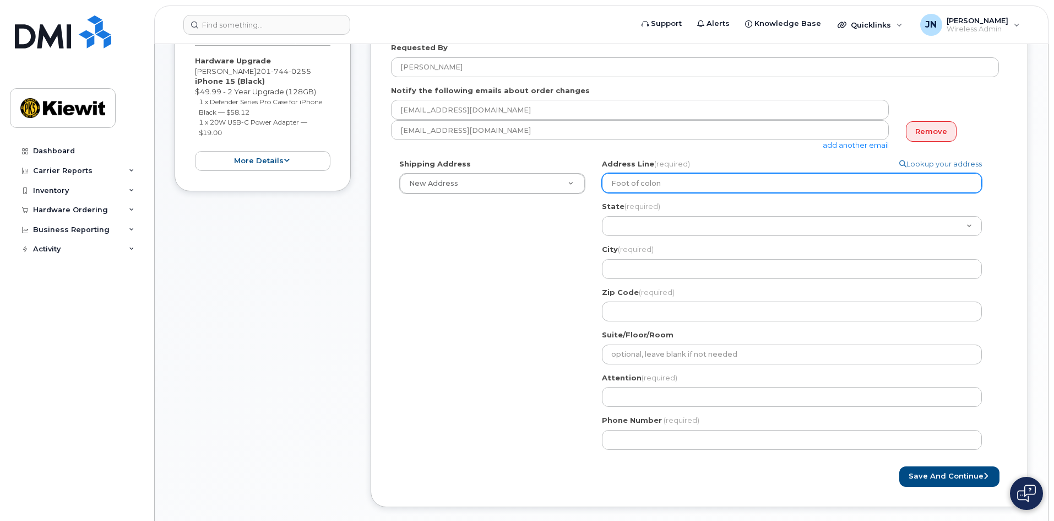
type input "Foot of colo"
select select
type input "Foot of col"
select select
type input "Foot of co"
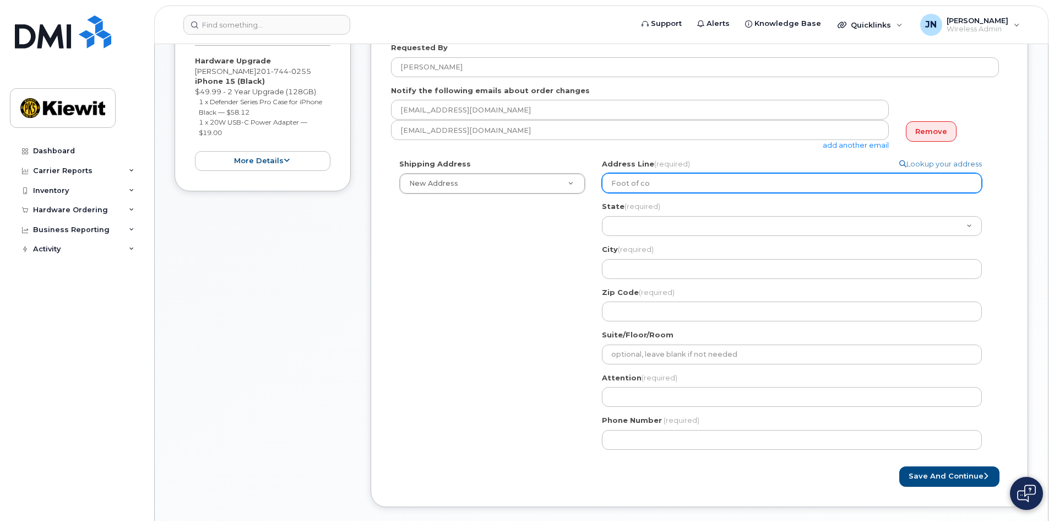
select select
type input "Foot of c"
select select
type input "Foot of"
select select
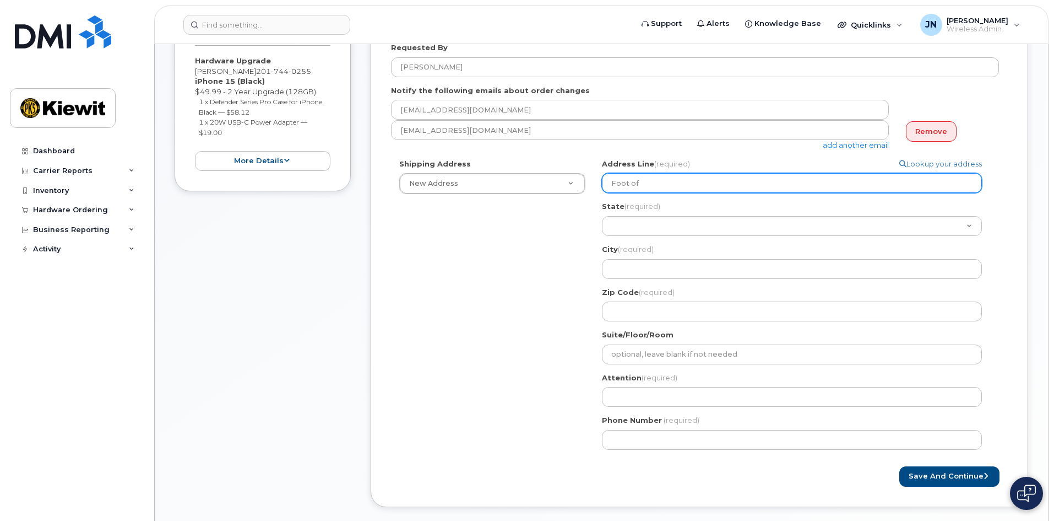
type input "Foot of C"
select select
type input "Foot of Co"
select select
type input "Foot of Col"
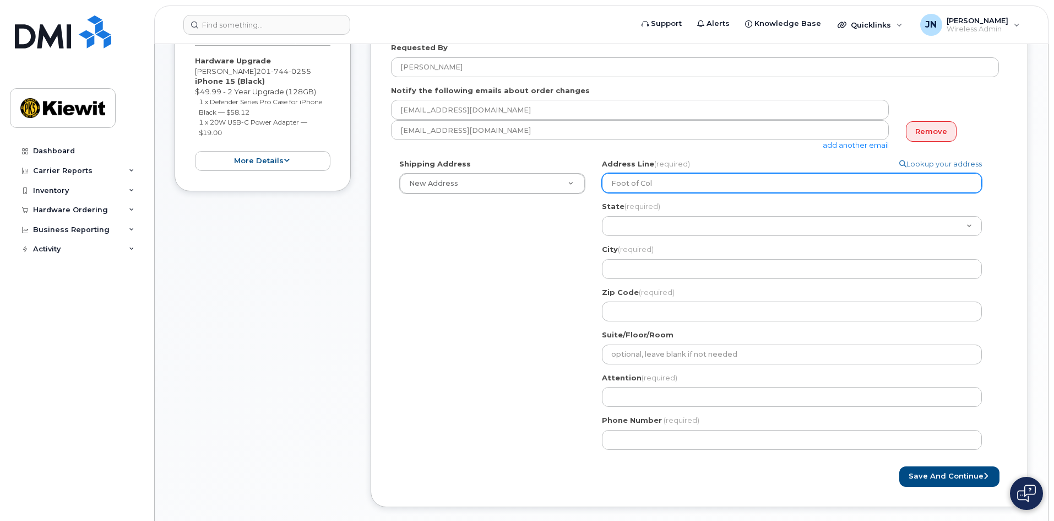
select select
type input "Foot of Colo"
select select
type input "Foot of Colon"
select select
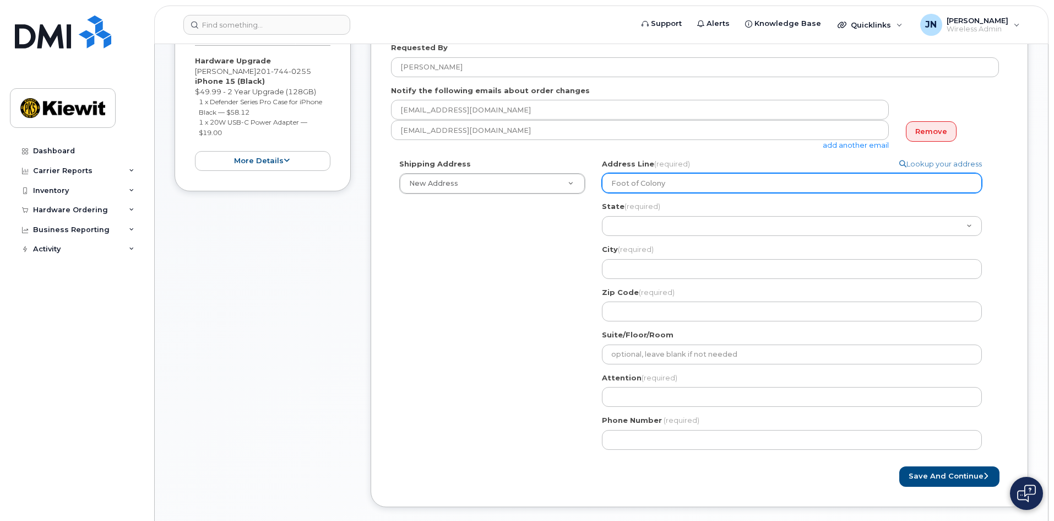
type input "Foot of Colony"
select select
type input "Foot of Colony R"
select select
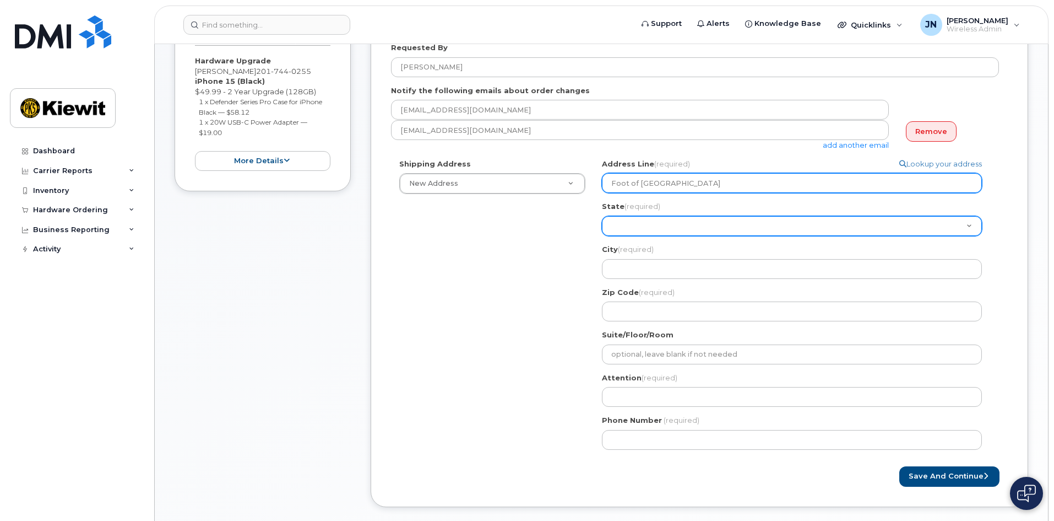
type input "Foot of Colony Rd"
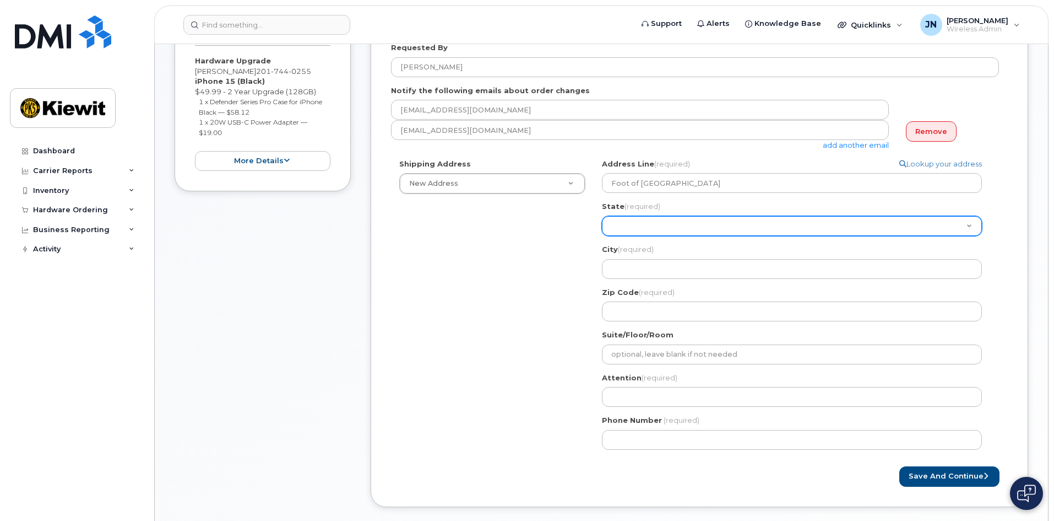
click at [630, 225] on select "Alabama Alaska American Samoa Arizona Arkansas California Colorado Connecticut …" at bounding box center [792, 226] width 380 height 20
select select "NJ"
click at [602, 216] on select "Alabama Alaska American Samoa Arizona Arkansas California Colorado Connecticut …" at bounding box center [792, 226] width 380 height 20
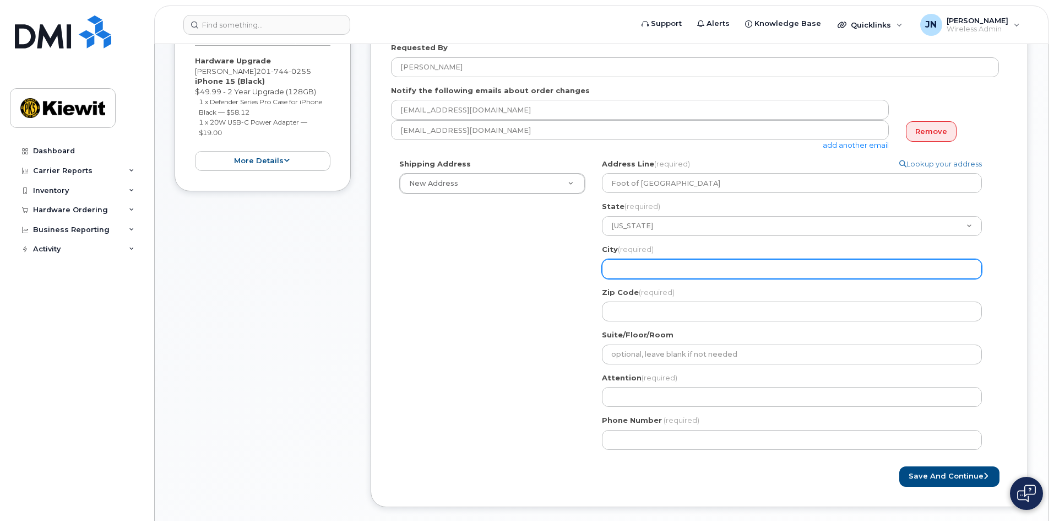
click at [644, 269] on input "City (required)" at bounding box center [792, 269] width 380 height 20
select select
type input "J"
select select
type input "Je"
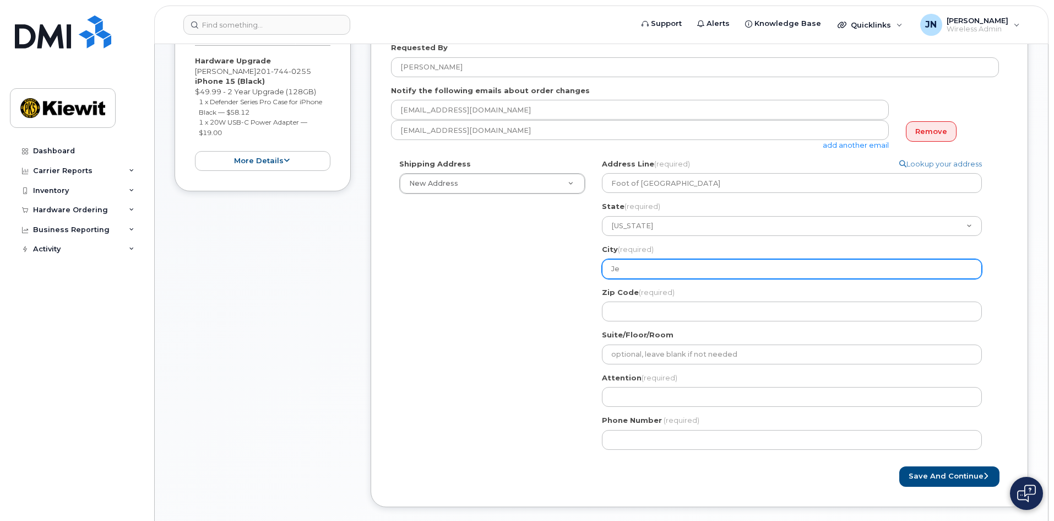
select select
type input "Jer"
select select
type input "Jers"
select select
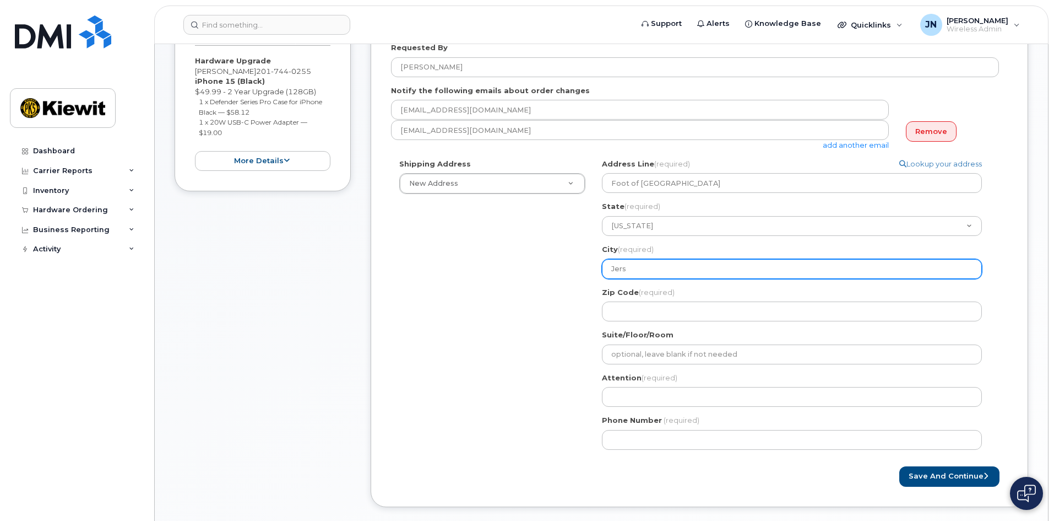
type input "Jerse"
select select
type input "Jersey"
select select
type input "Jersey c"
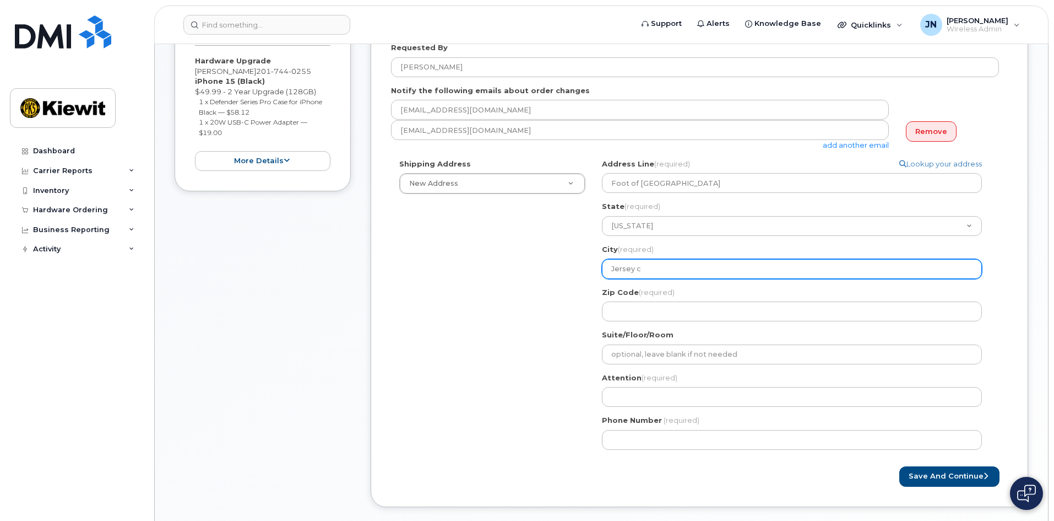
select select
type input "Jersey ci"
select select
type input "Jersey cit"
select select
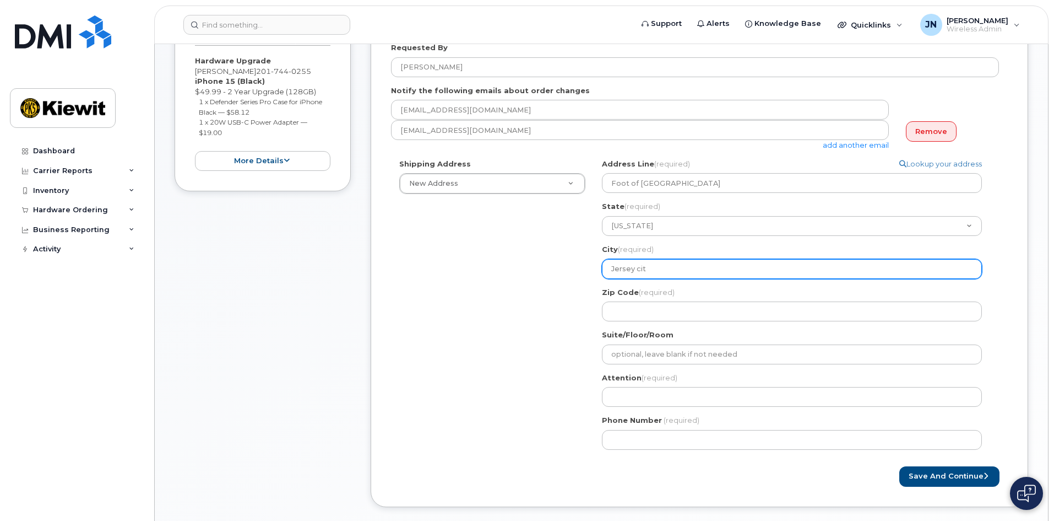
type input "Jersey city"
select select
type input "Jersey ity"
select select
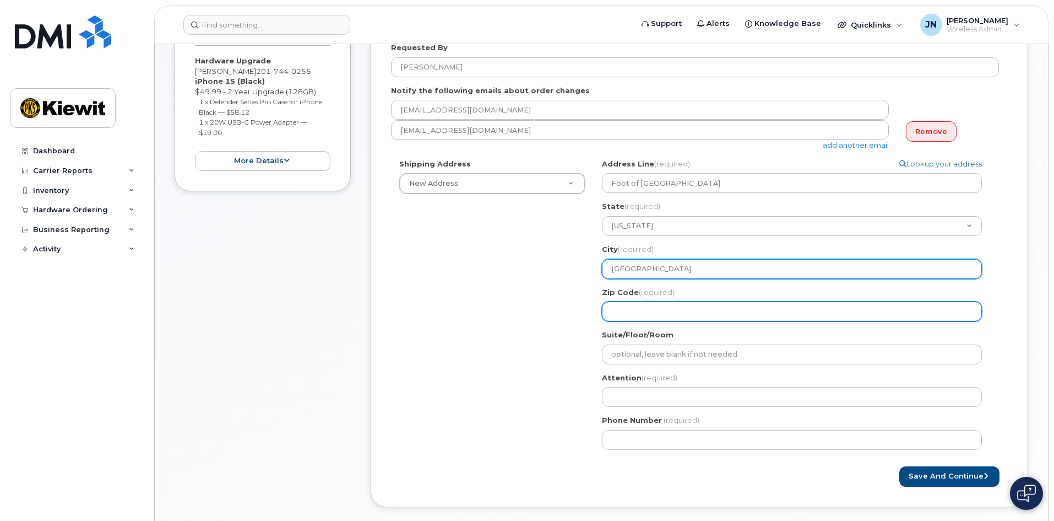
type input "Jersey City"
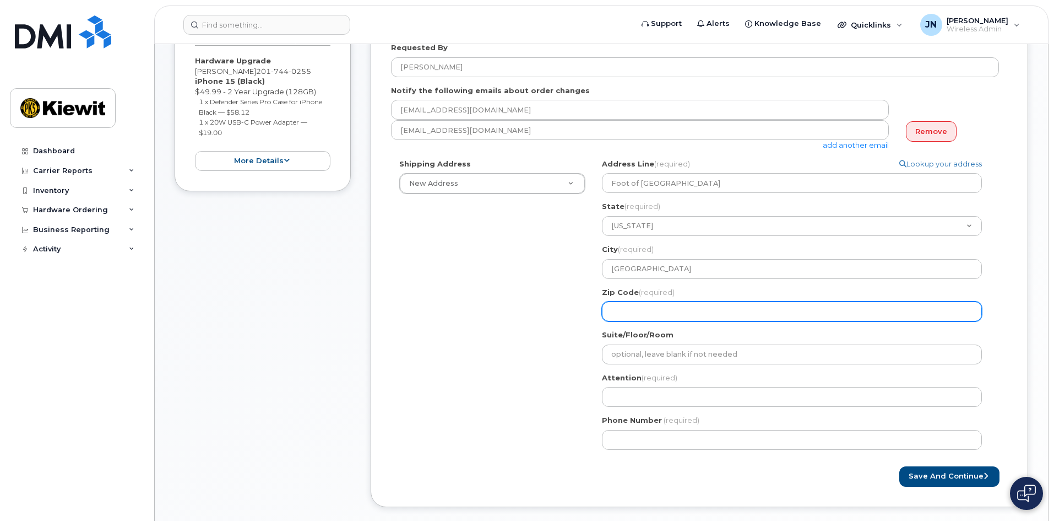
click at [670, 304] on input "Zip Code (required)" at bounding box center [792, 311] width 380 height 20
select select
type input "0"
select select
type input "07"
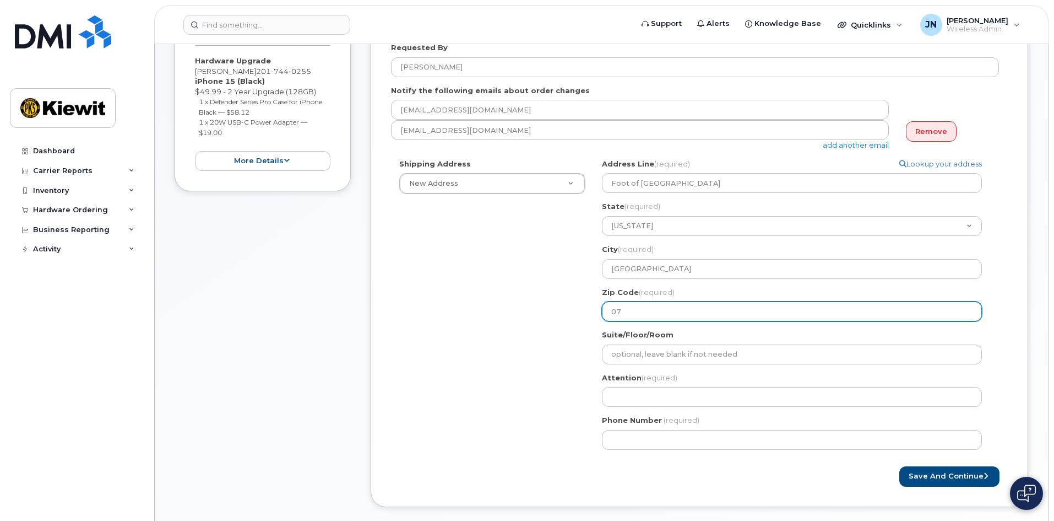
select select
type input "073"
select select
type input "0730"
select select
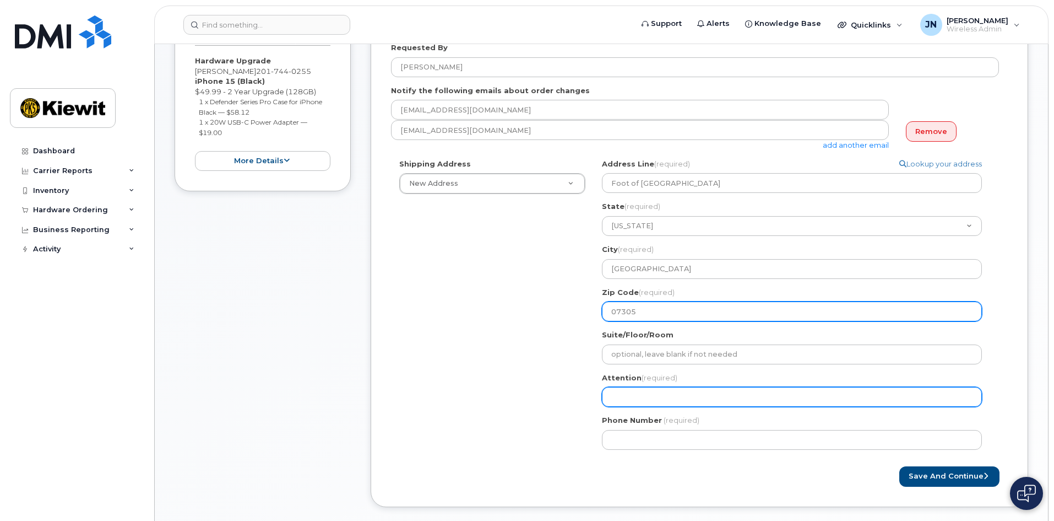
type input "07305"
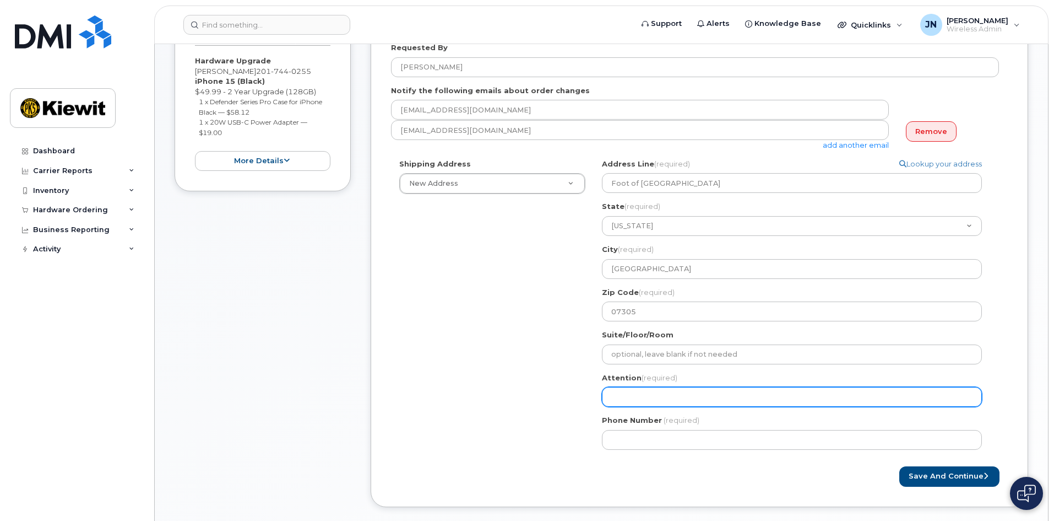
click at [619, 398] on input "Attention (required)" at bounding box center [792, 397] width 380 height 20
select select
type input "J"
select select
type input "Jo"
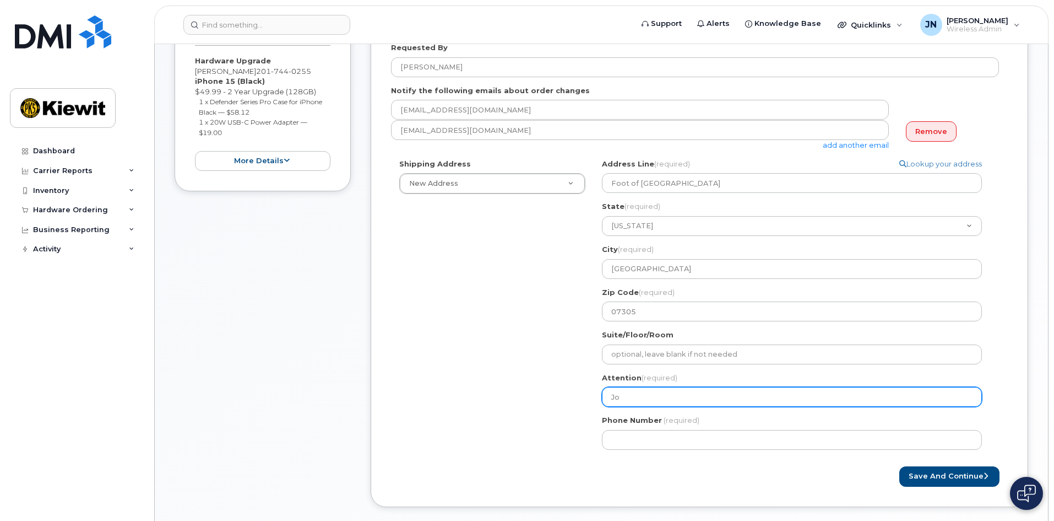
select select
type input "Jos"
select select
type input "Jose"
select select
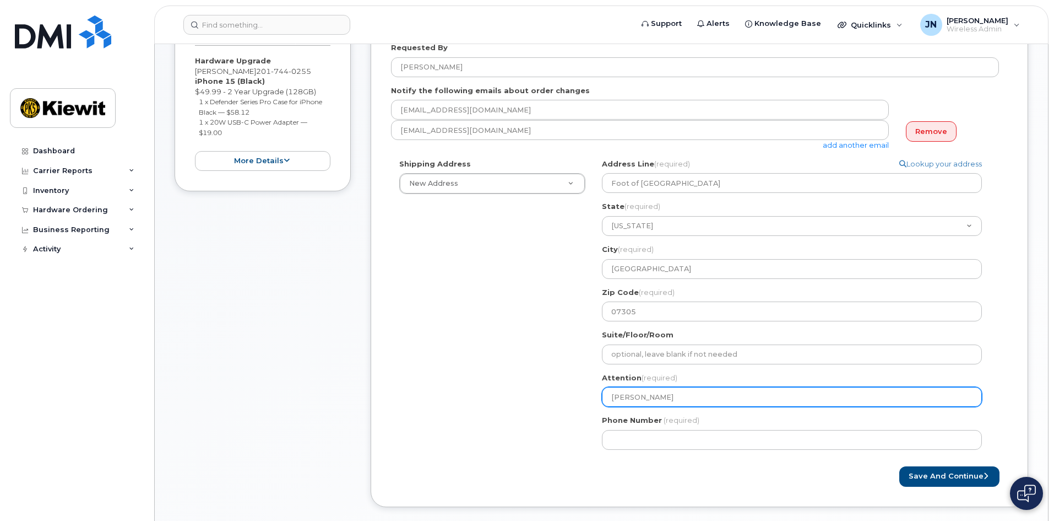
type input "Josep"
select select
type input "Joseph"
select select
type input "Joseph S"
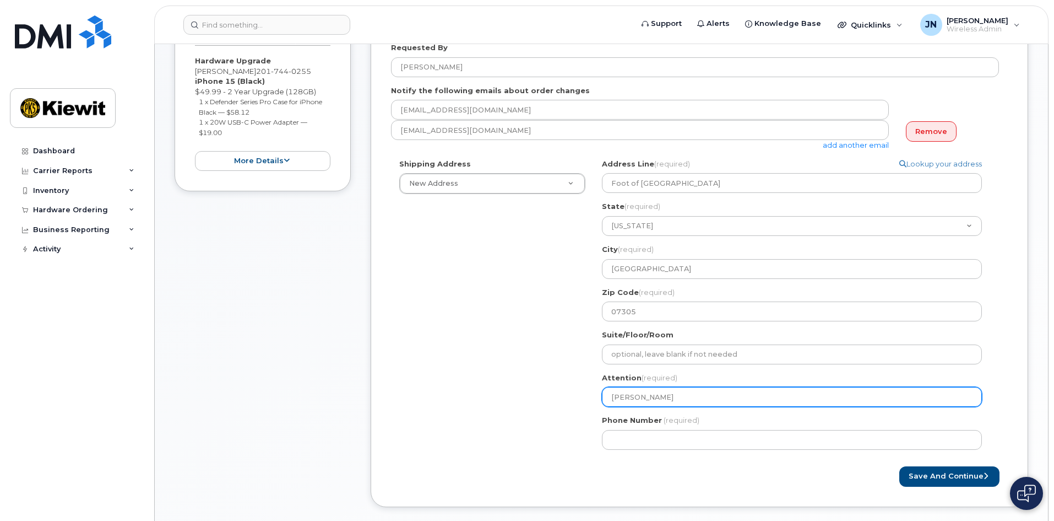
select select
type input "Joseph Sa"
select select
type input "Joseph Sam"
select select
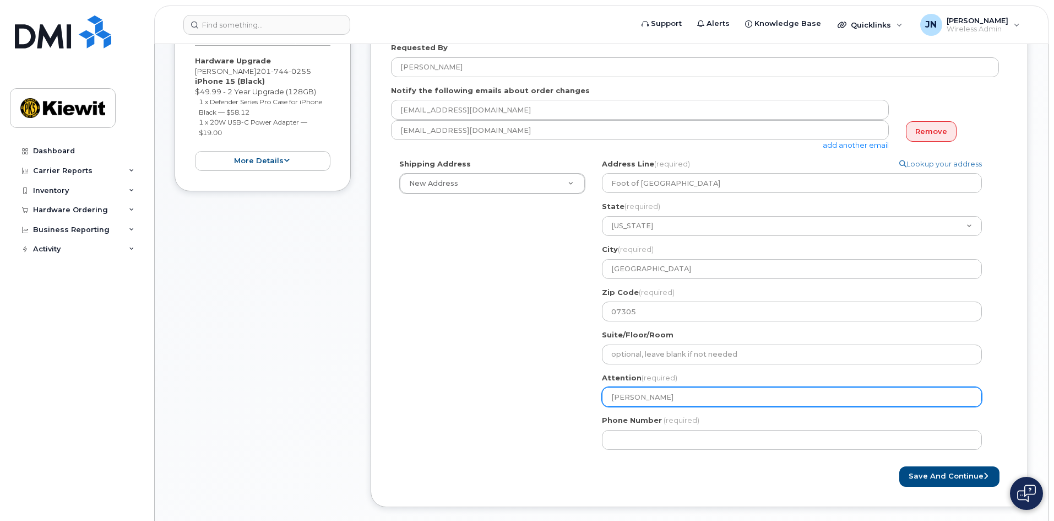
type input "Joseph Sama"
select select
type input "Joseph Samar"
select select
type input "Joseph Samare"
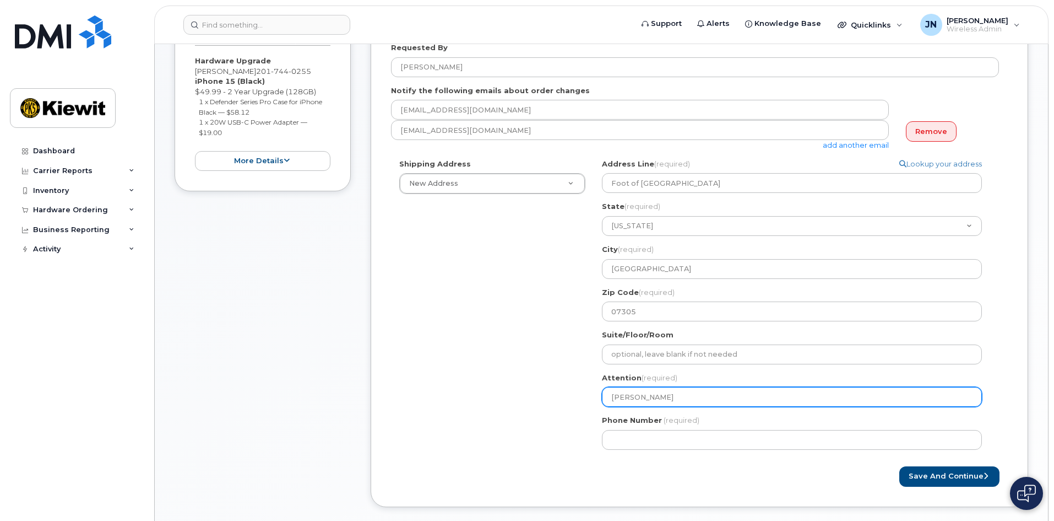
select select
type input "Joseph Samarel"
select select
type input "Joseph Samarell"
select select
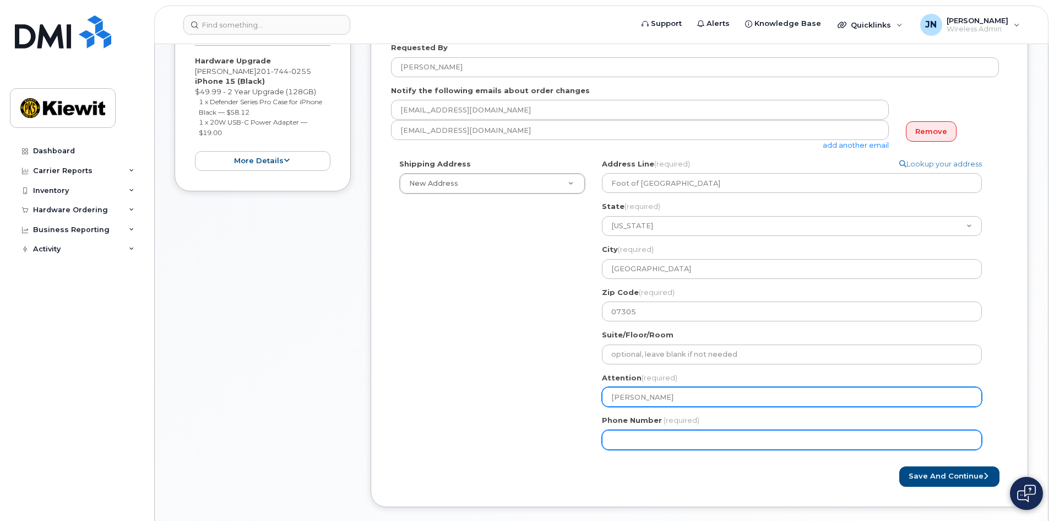
type input "[PERSON_NAME]"
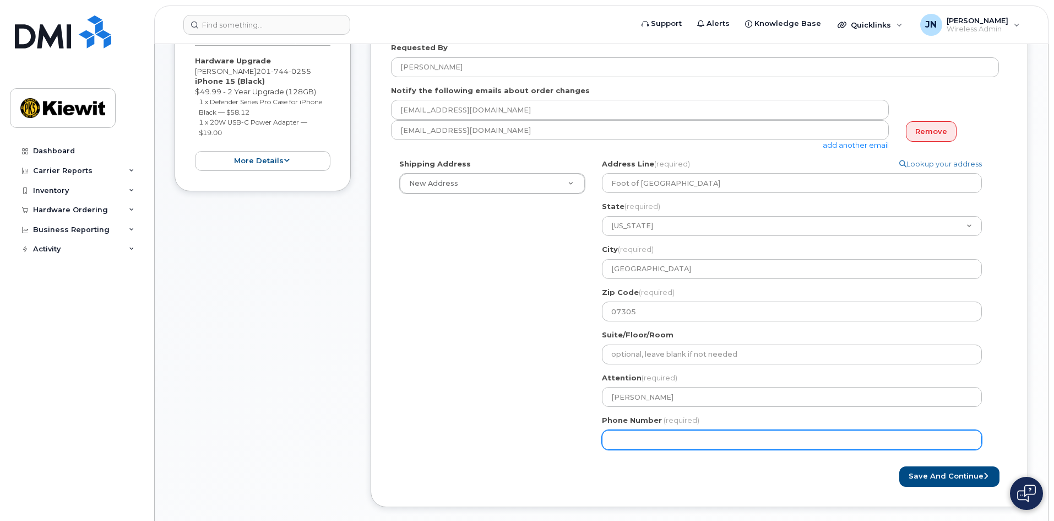
click at [651, 440] on input "Phone Number" at bounding box center [792, 440] width 380 height 20
type input "201744025"
select select
type input "2017440255"
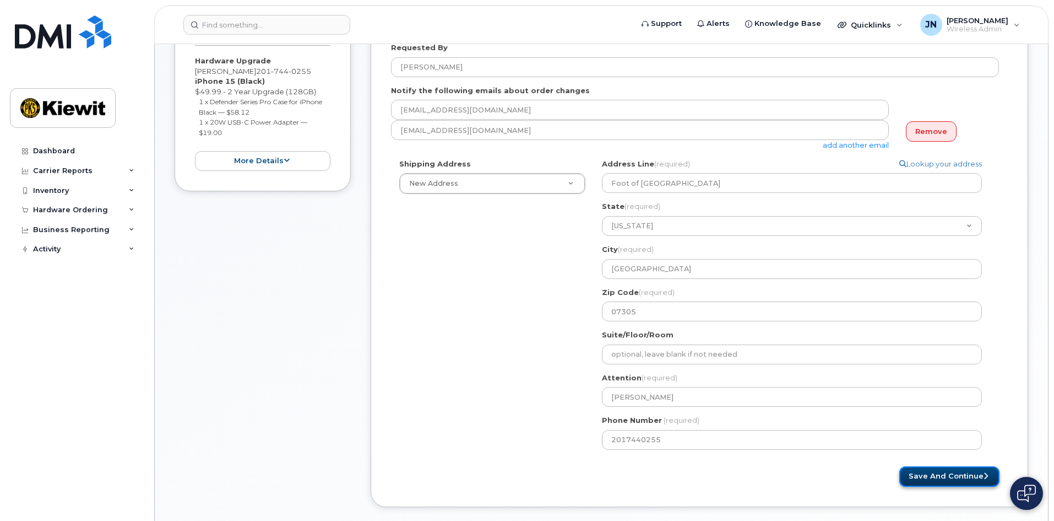
click at [955, 481] on button "Save and Continue" at bounding box center [950, 476] width 100 height 20
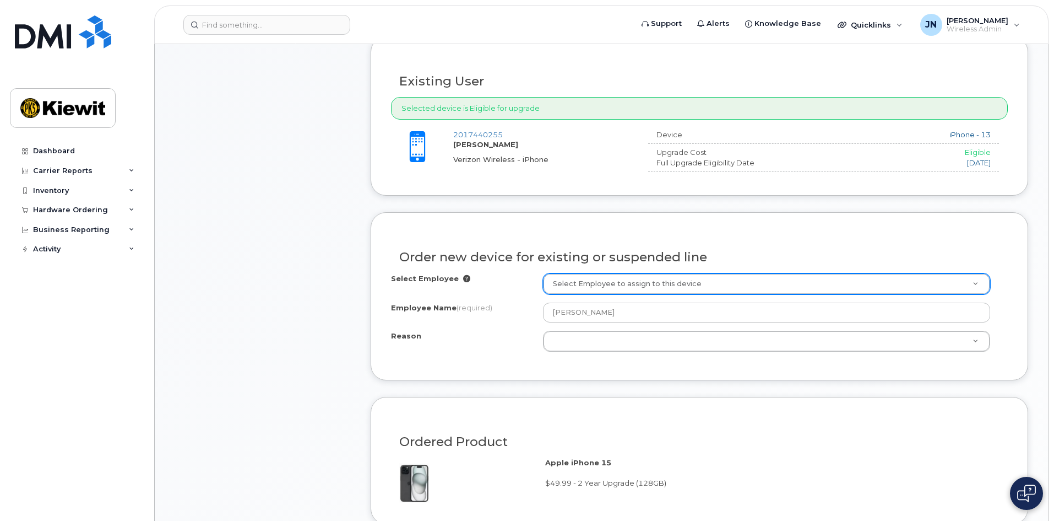
scroll to position [386, 0]
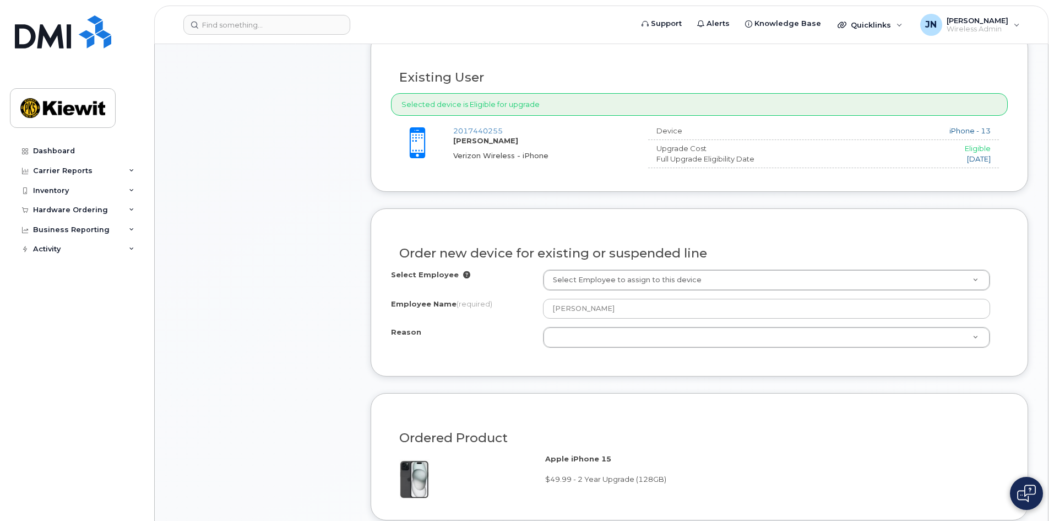
click at [671, 350] on div "Select Employee Select Employee to assign to this device Employee Name (require…" at bounding box center [699, 312] width 617 height 86
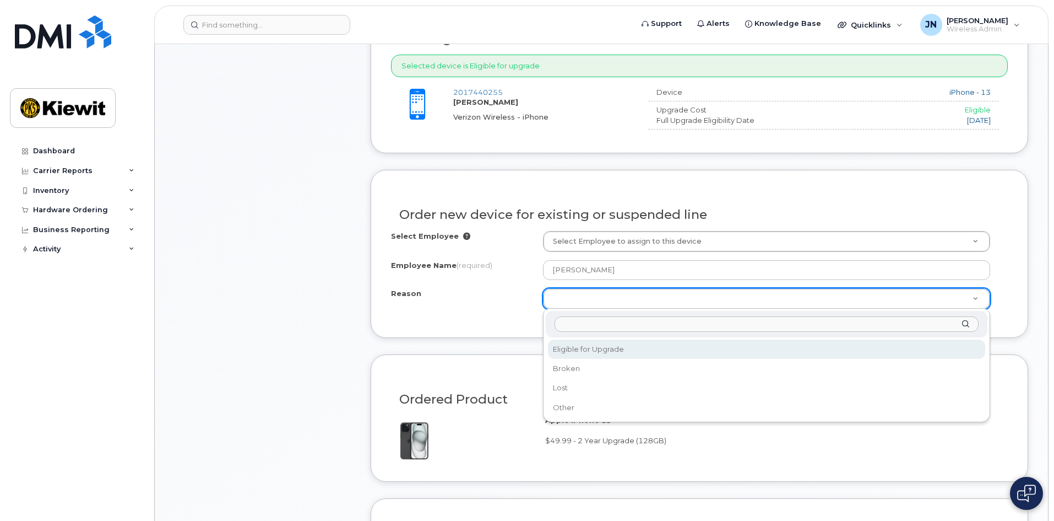
scroll to position [496, 0]
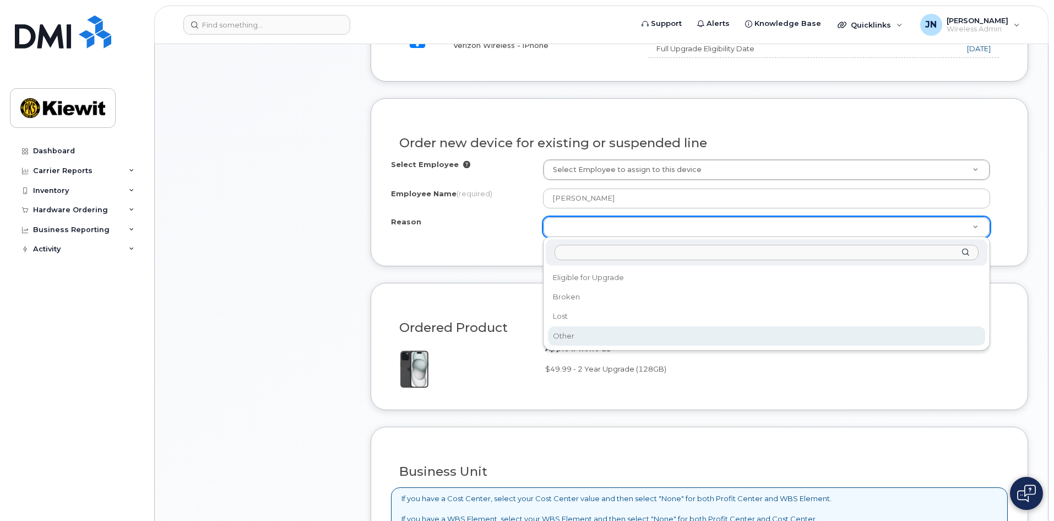
select select "other"
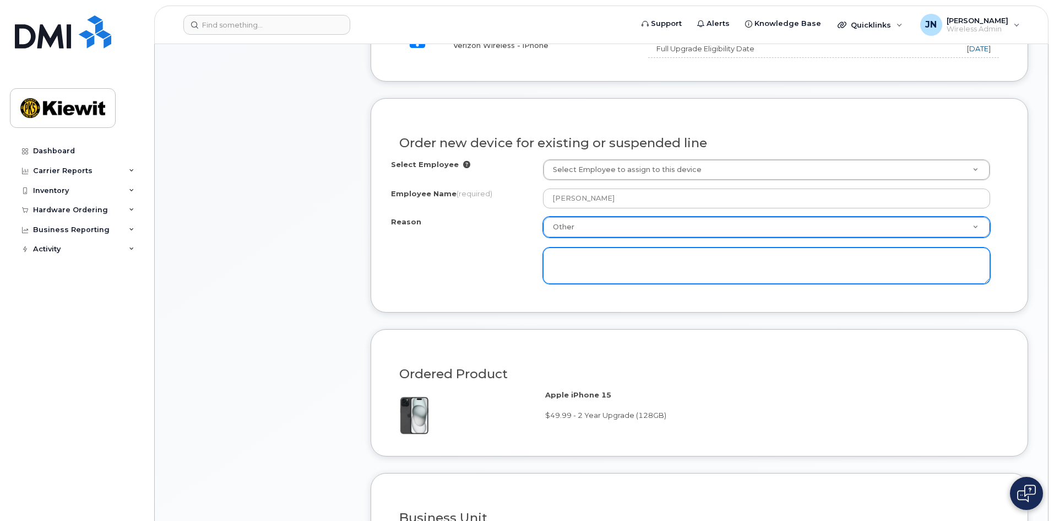
click at [680, 274] on textarea at bounding box center [766, 265] width 447 height 36
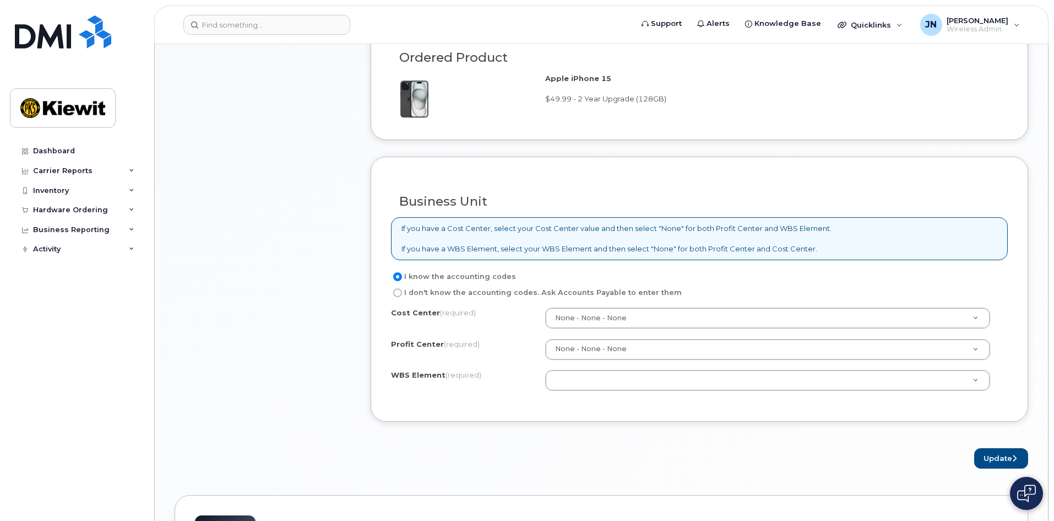
scroll to position [826, 0]
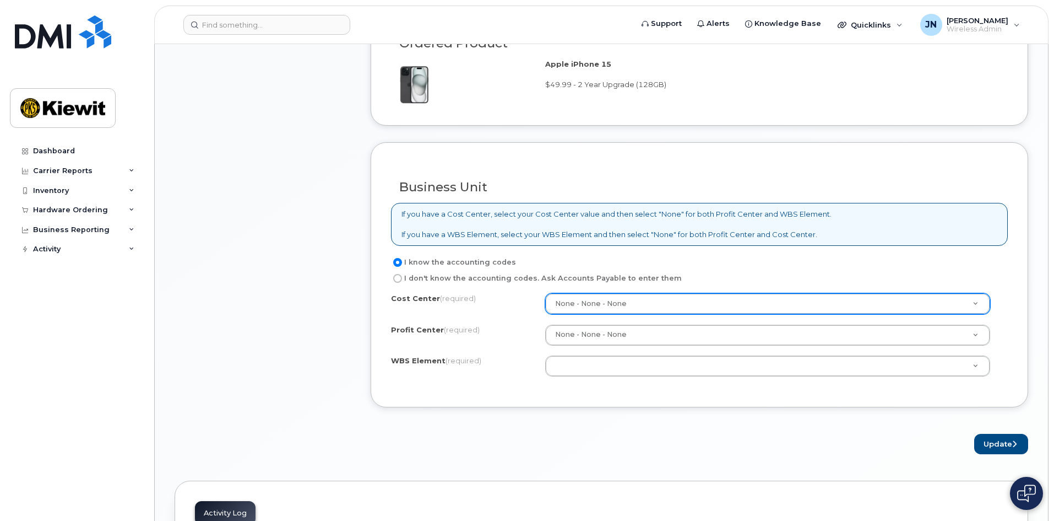
type textarea "Kiewit Phone needed"
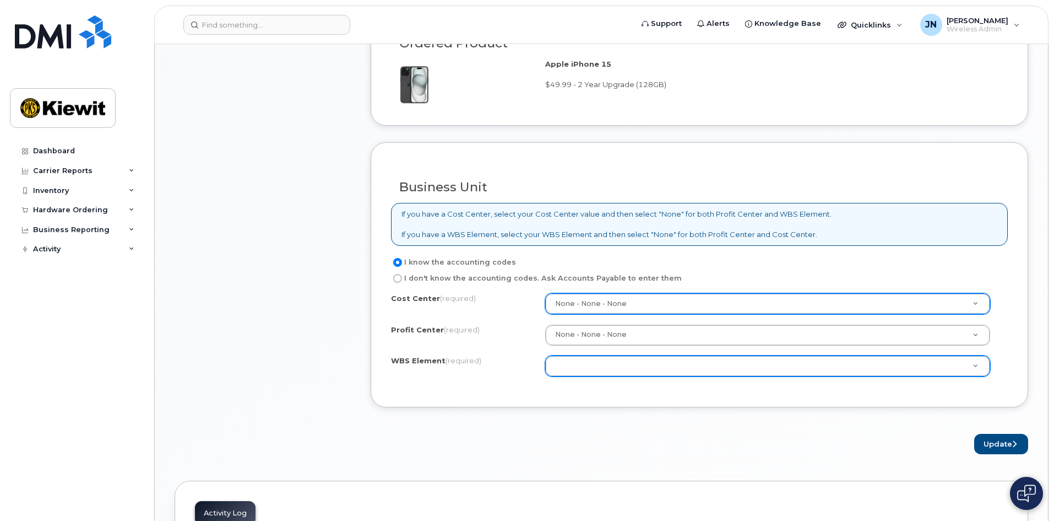
click at [654, 380] on div "Cost Center (required) None - None - None None Profit Center (required) None - …" at bounding box center [699, 340] width 617 height 94
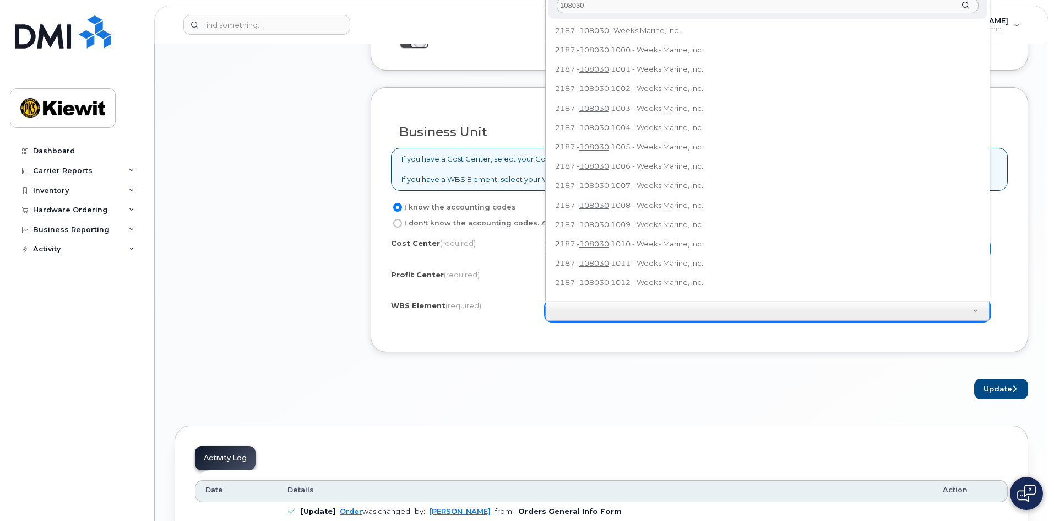
scroll to position [879, 0]
drag, startPoint x: 981, startPoint y: 100, endPoint x: 998, endPoint y: 122, distance: 27.4
click at [998, 128] on body "Support Alerts Knowledge Base Quicklinks Suspend / Cancel Device Change SIM Car…" at bounding box center [527, 54] width 1054 height 1867
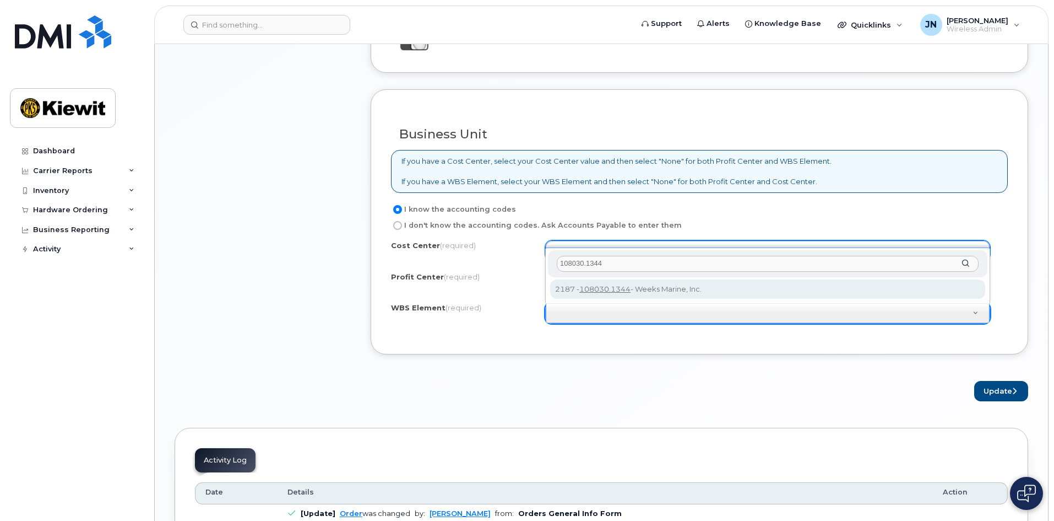
type input "108030.1344"
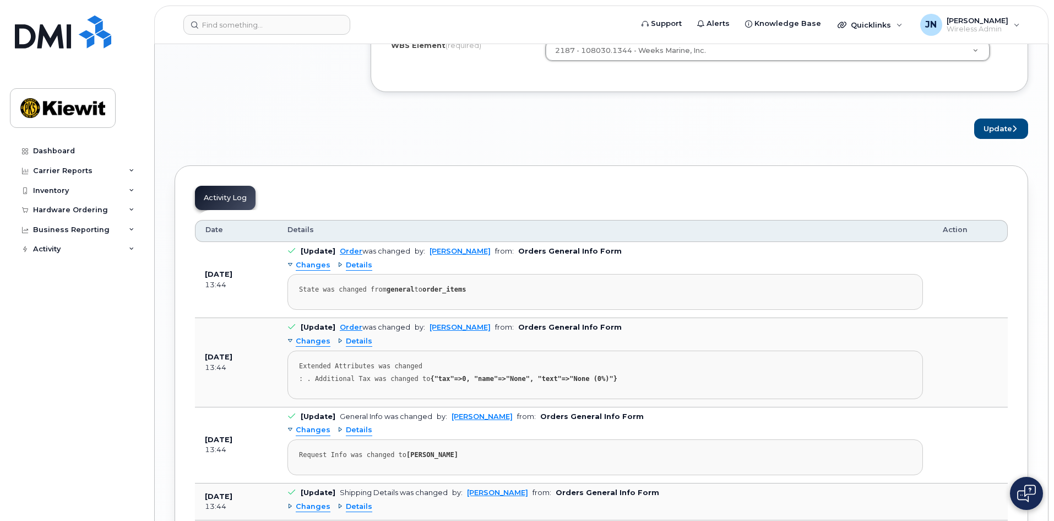
scroll to position [1155, 0]
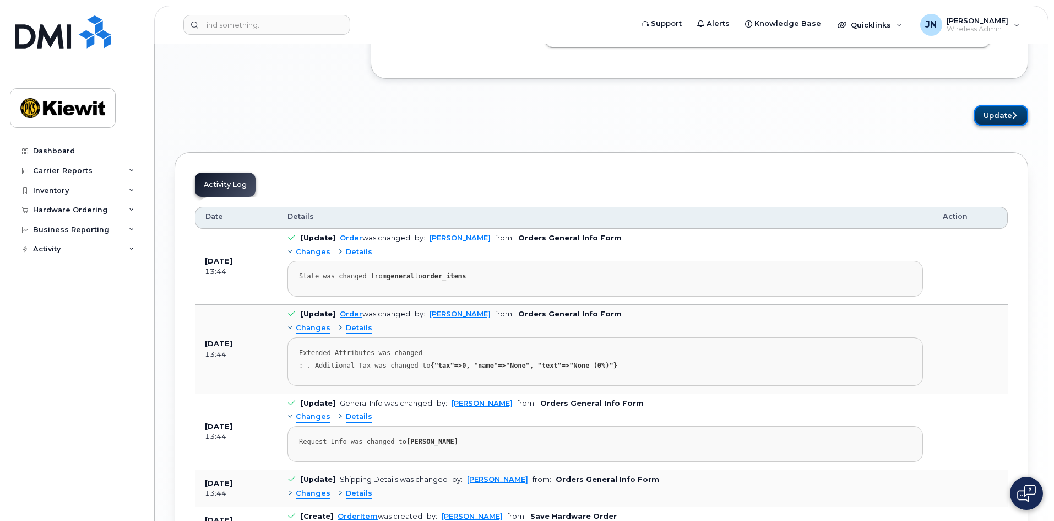
click at [988, 116] on button "Update" at bounding box center [1001, 115] width 54 height 20
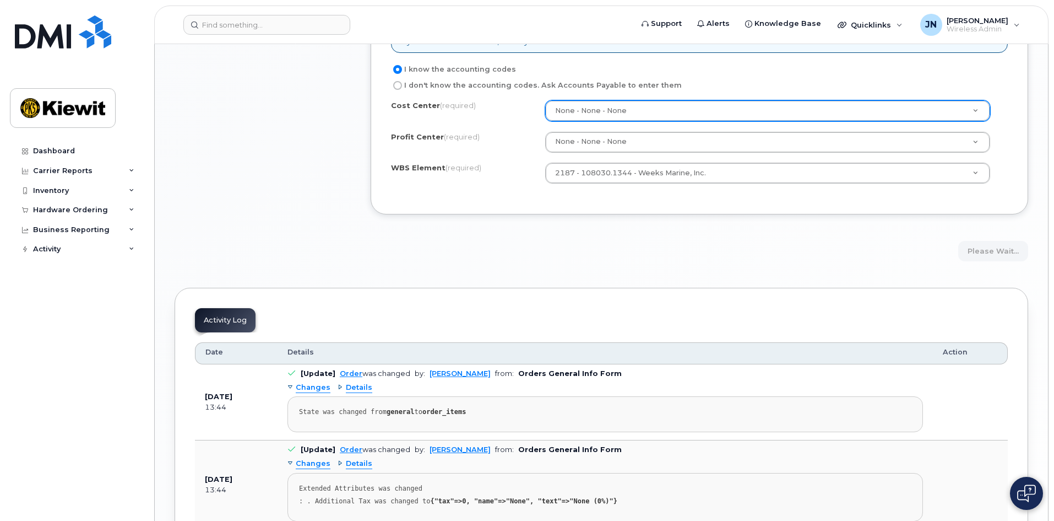
scroll to position [989, 0]
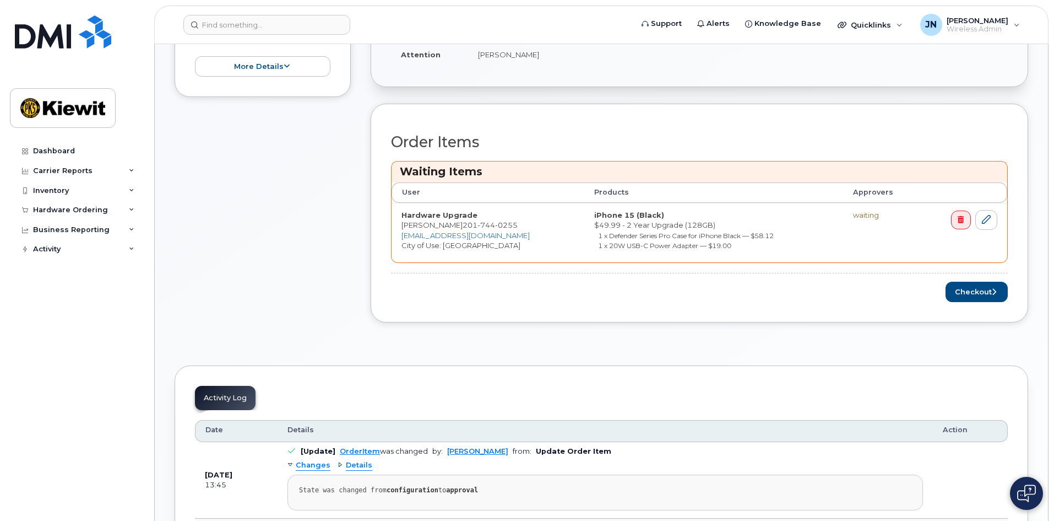
scroll to position [386, 0]
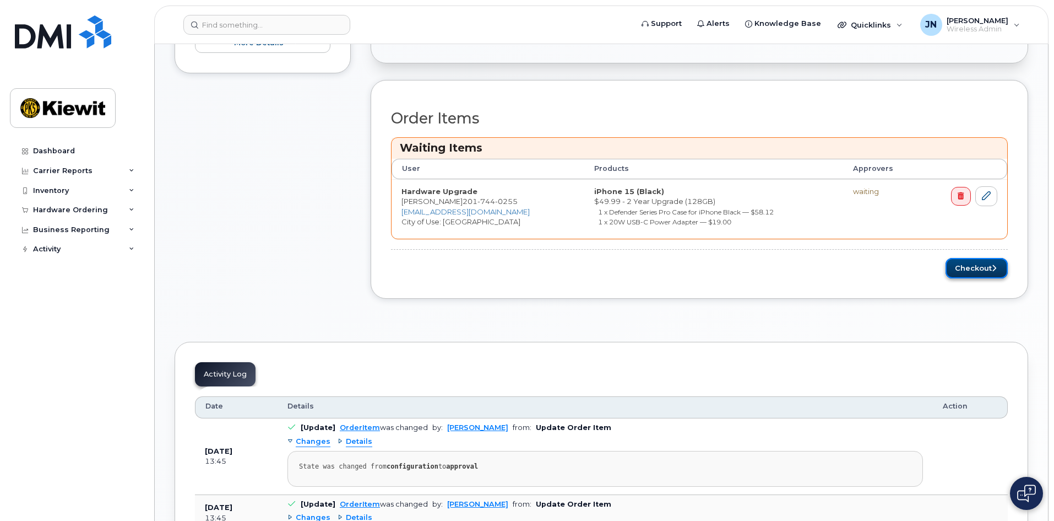
click at [986, 269] on button "Checkout" at bounding box center [977, 268] width 62 height 20
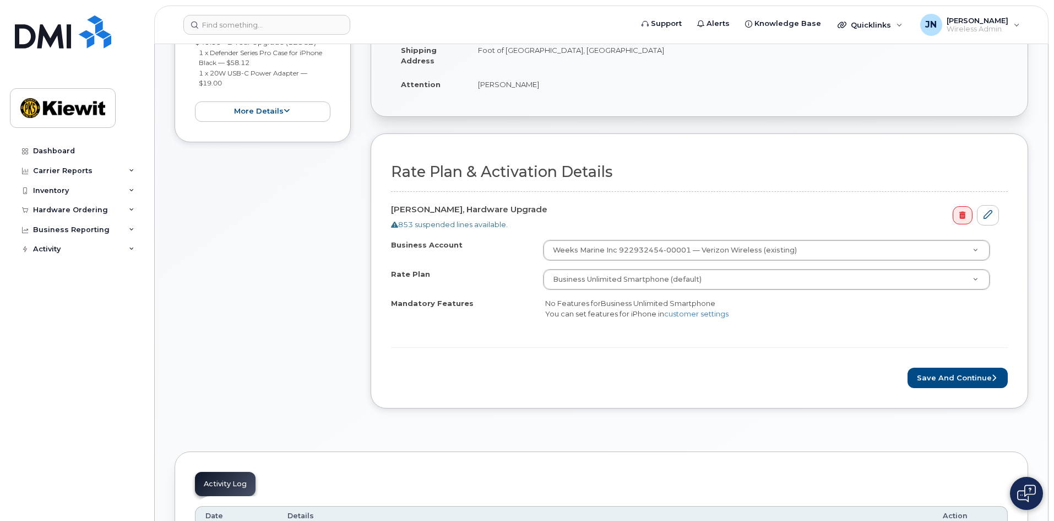
scroll to position [275, 0]
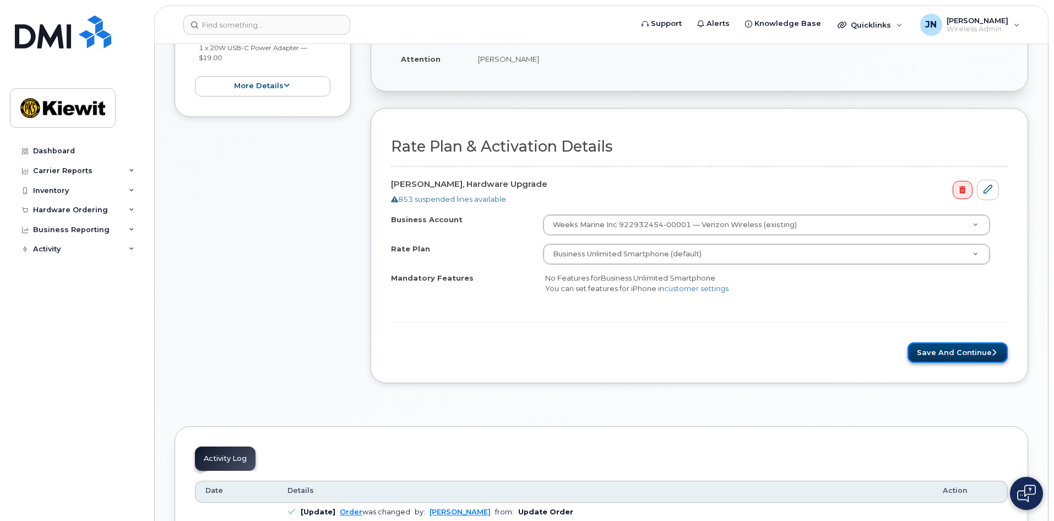
click at [981, 350] on button "Save and Continue" at bounding box center [958, 352] width 100 height 20
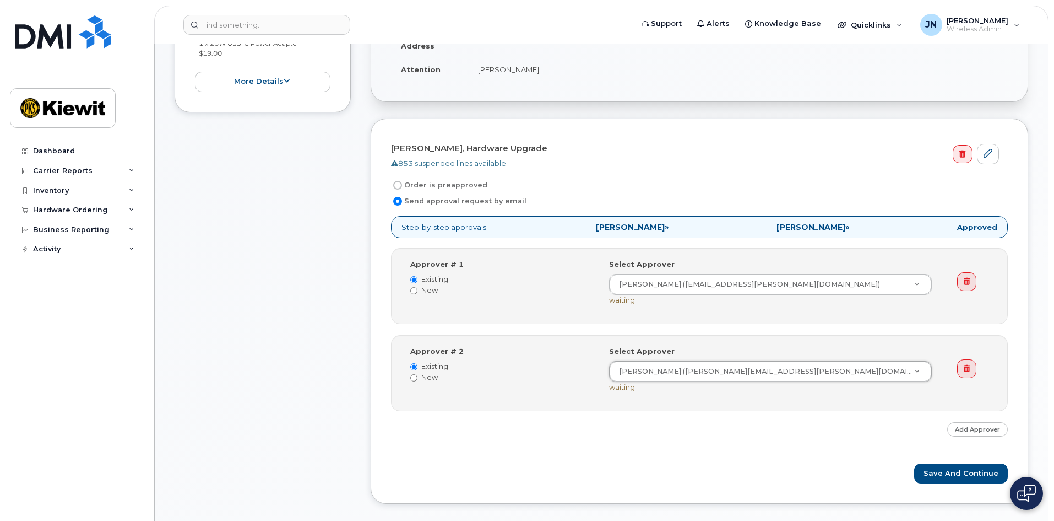
scroll to position [386, 0]
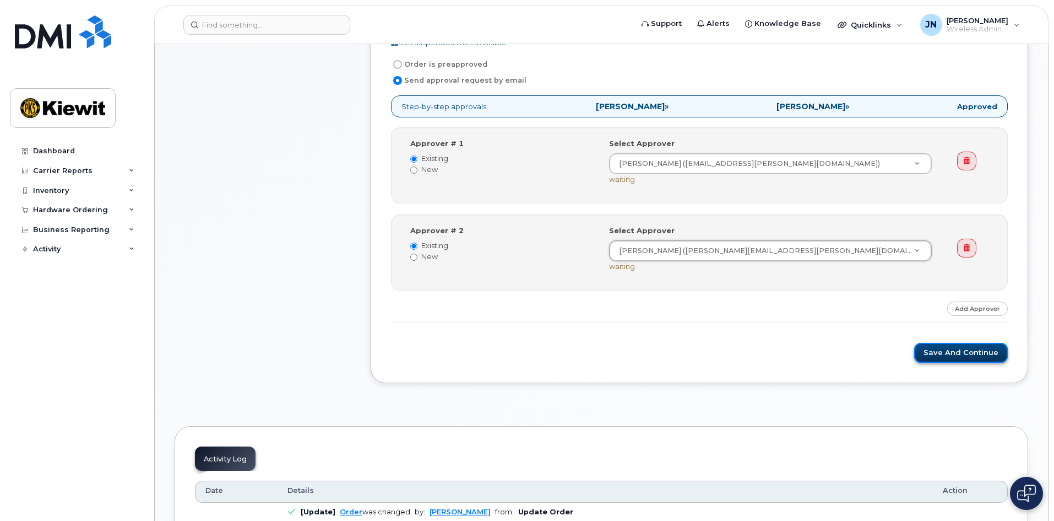
click at [972, 352] on button "Save and Continue" at bounding box center [961, 353] width 94 height 20
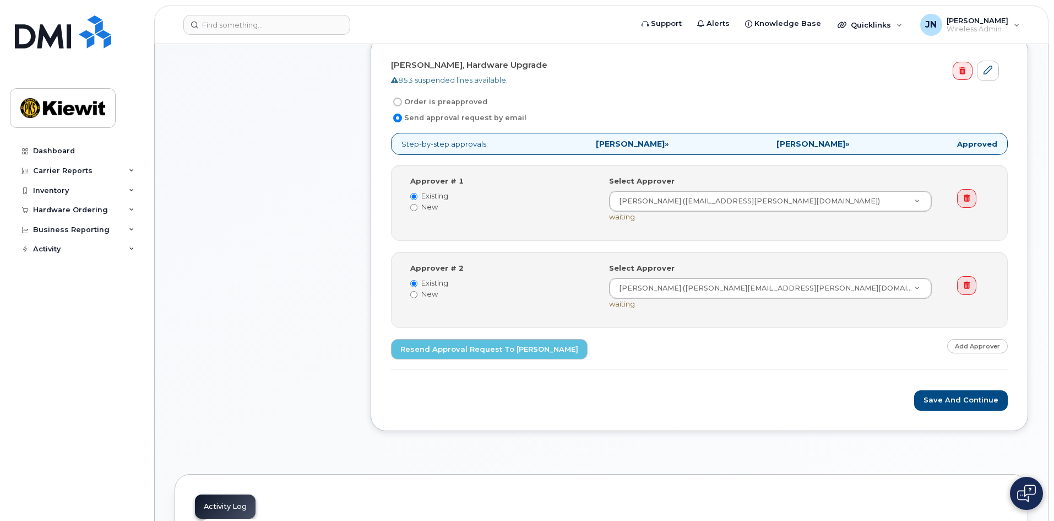
scroll to position [386, 0]
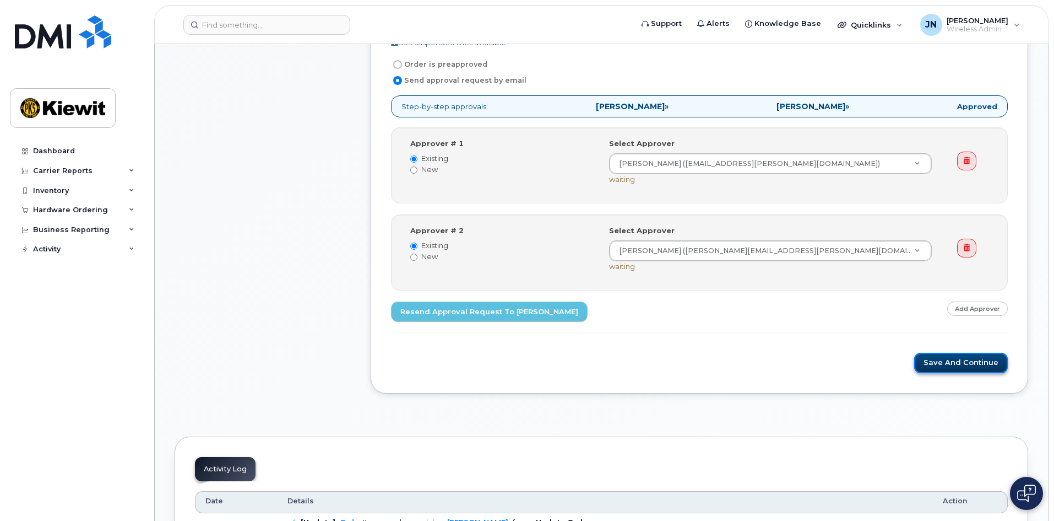
click at [966, 362] on button "Save and Continue" at bounding box center [961, 363] width 94 height 20
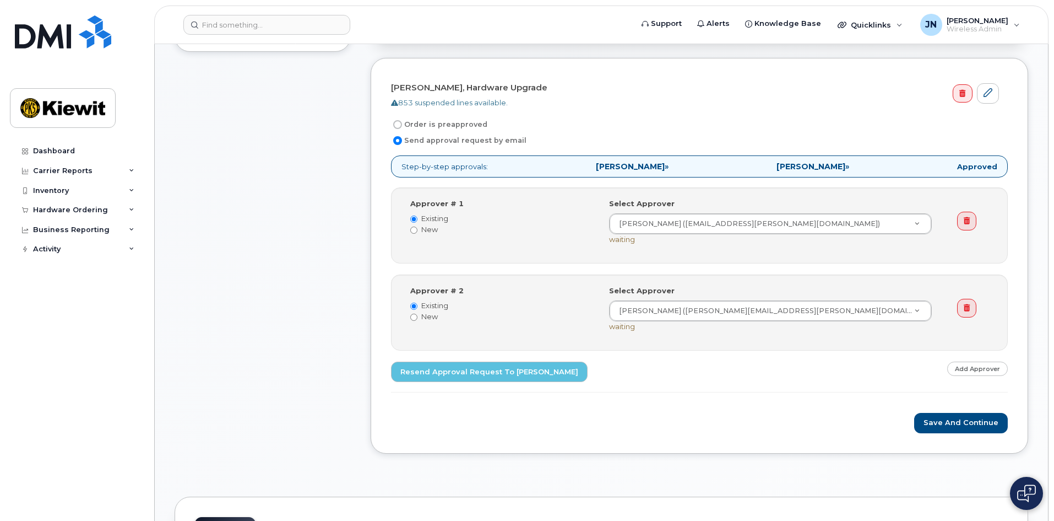
scroll to position [331, 0]
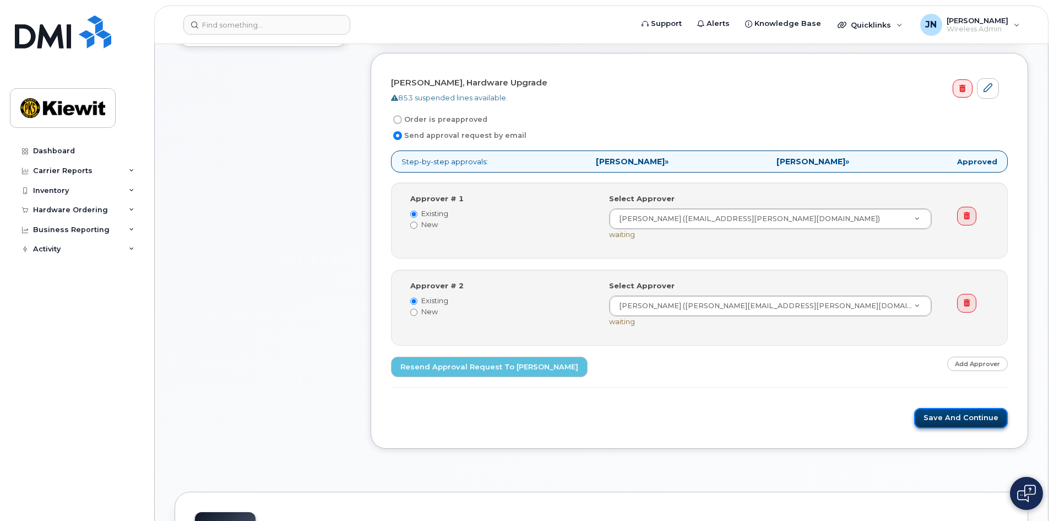
click at [970, 418] on button "Save and Continue" at bounding box center [961, 418] width 94 height 20
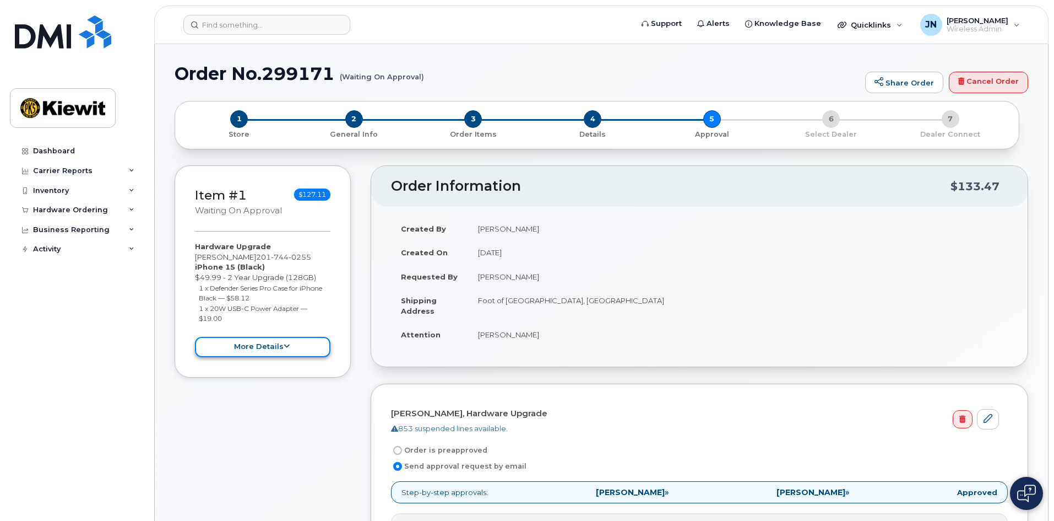
click at [292, 340] on button "more details" at bounding box center [263, 347] width 136 height 20
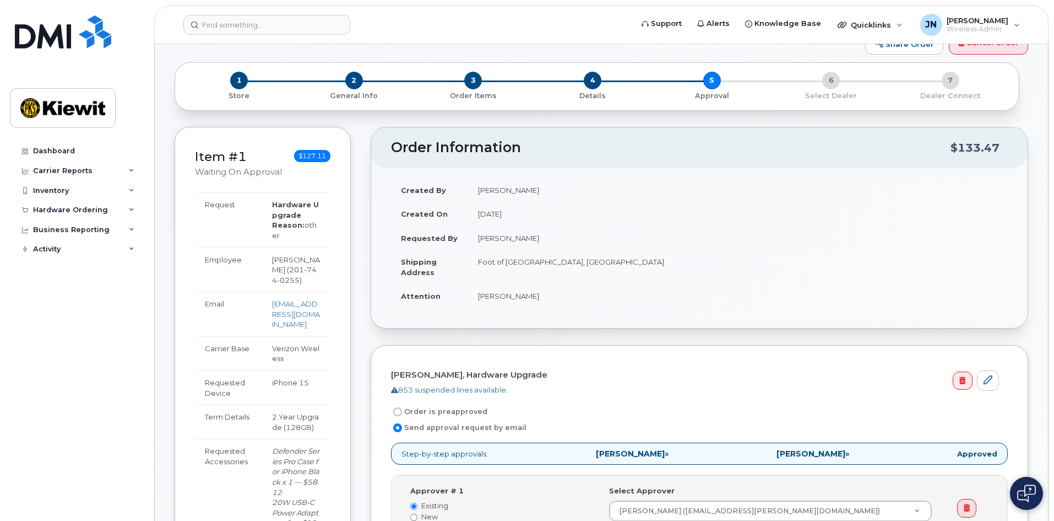
scroll to position [55, 0]
